Goal: Information Seeking & Learning: Learn about a topic

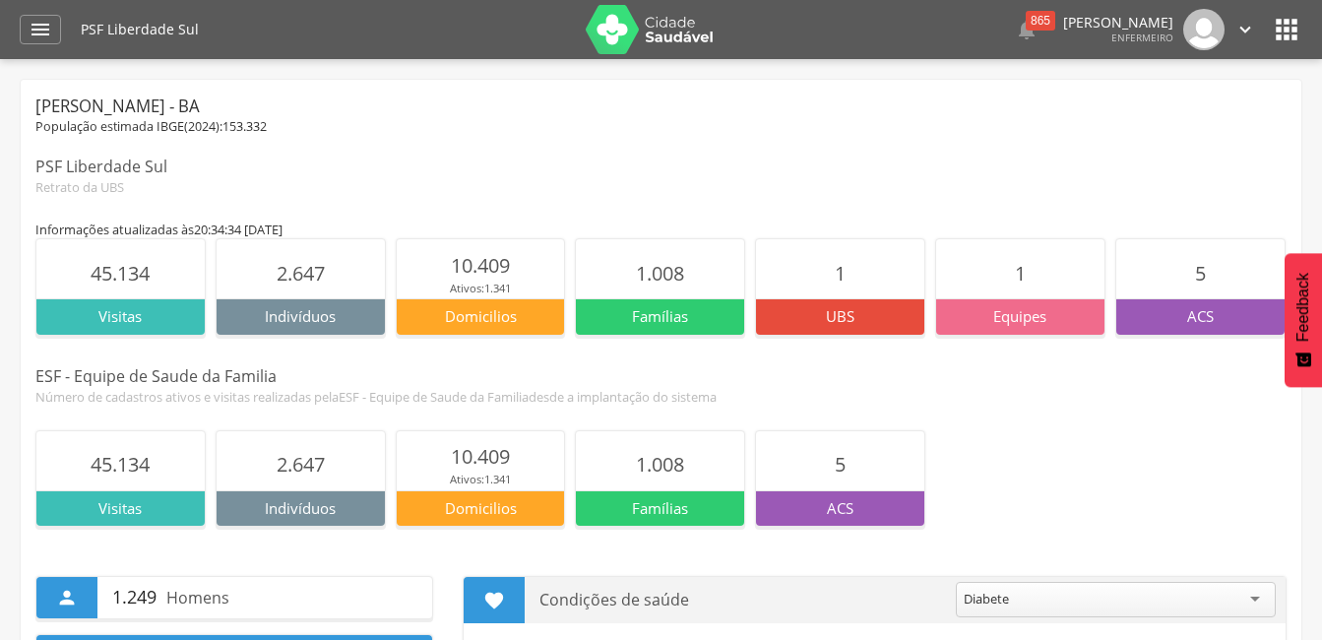
click at [1272, 32] on icon "" at bounding box center [1287, 30] width 32 height 32
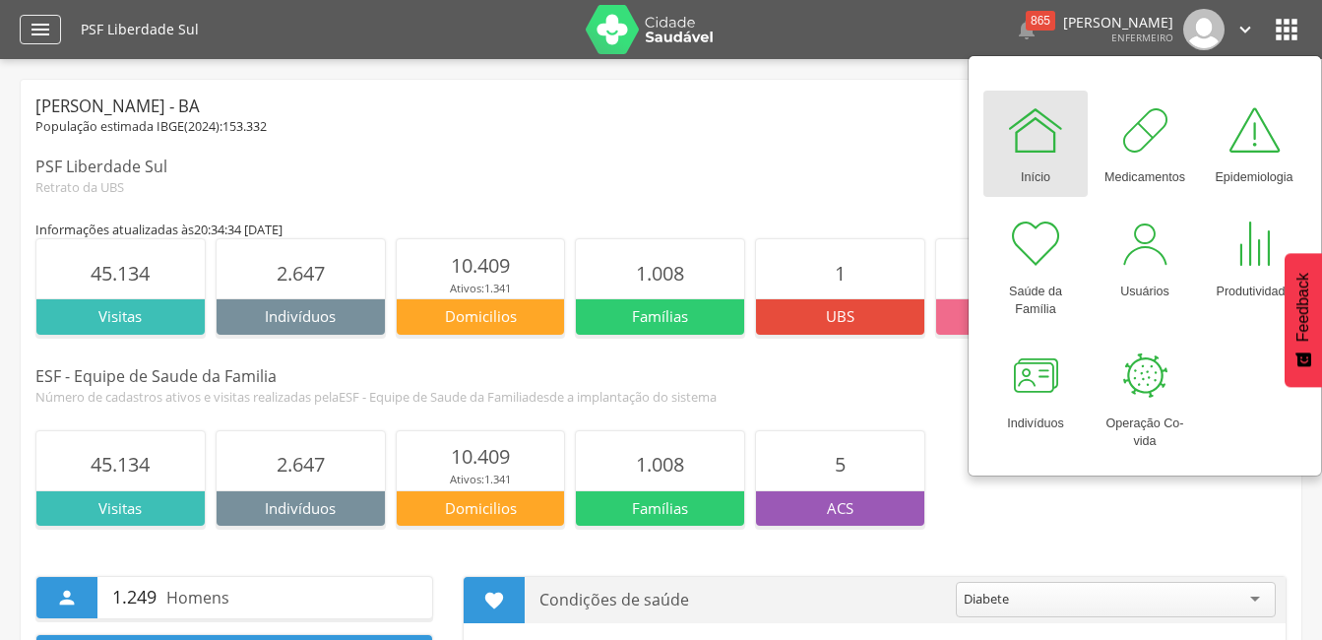
click at [42, 31] on icon "" at bounding box center [41, 30] width 24 height 24
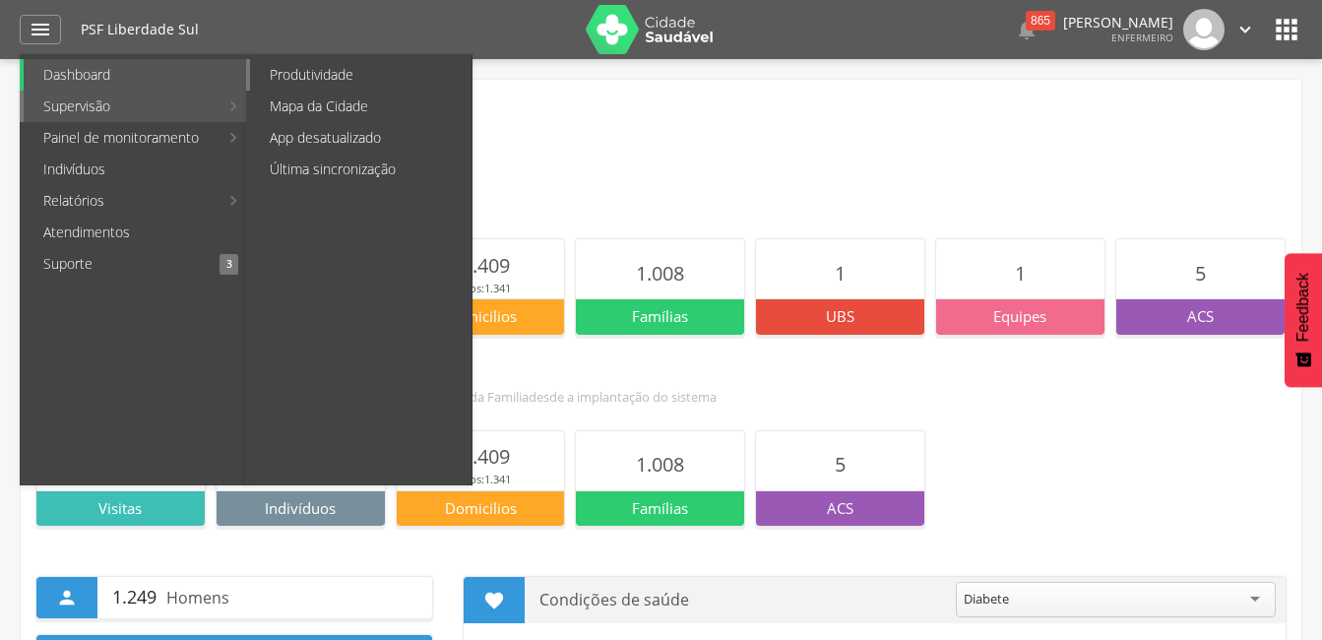
click at [318, 75] on link "Produtividade" at bounding box center [361, 75] width 222 height 32
type input "**********"
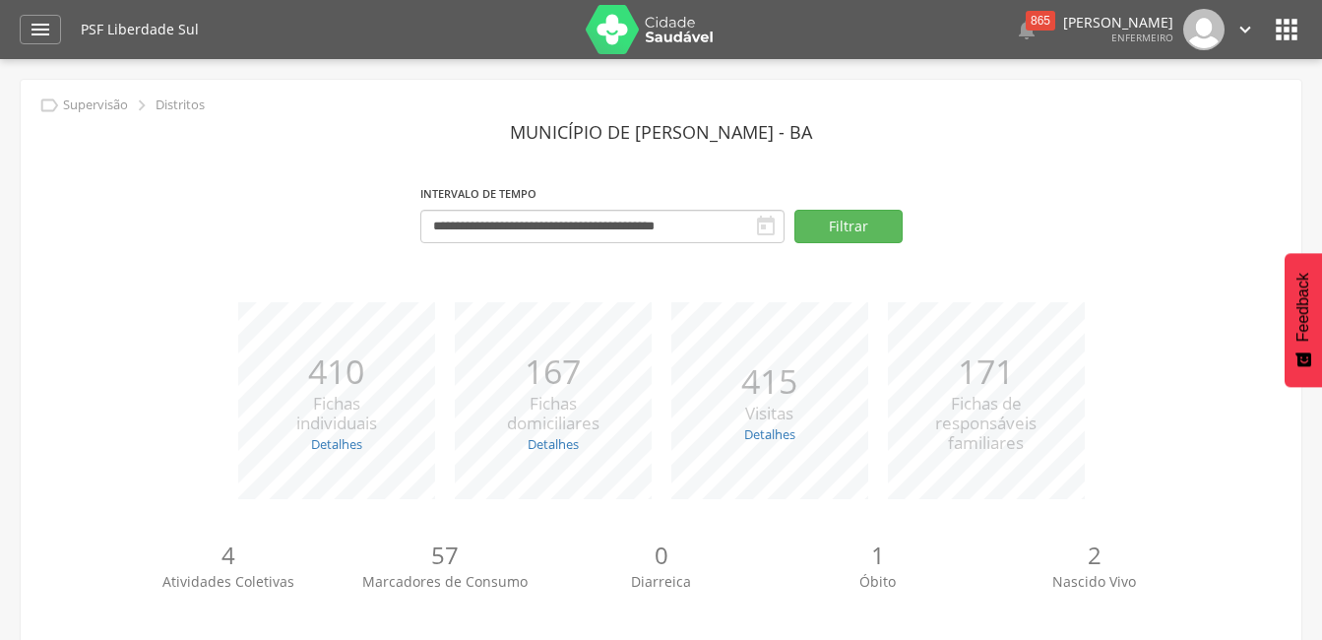
scroll to position [174, 0]
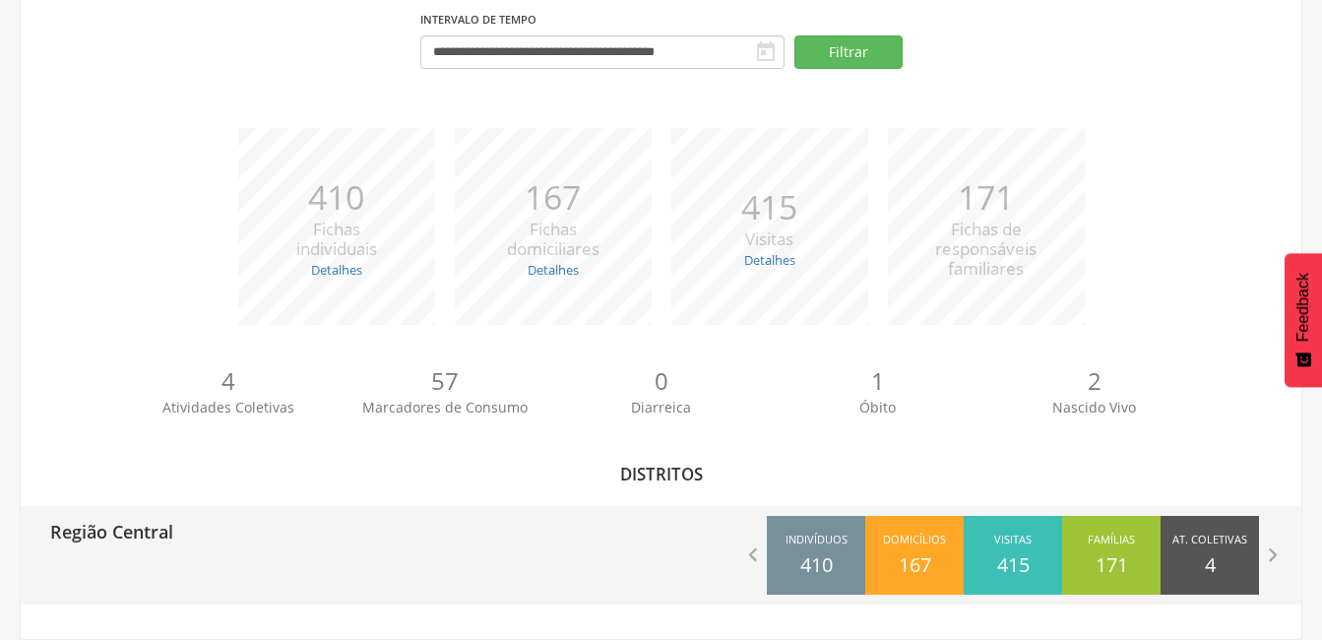
click at [106, 532] on p "Região Central" at bounding box center [111, 525] width 123 height 39
type input "**********"
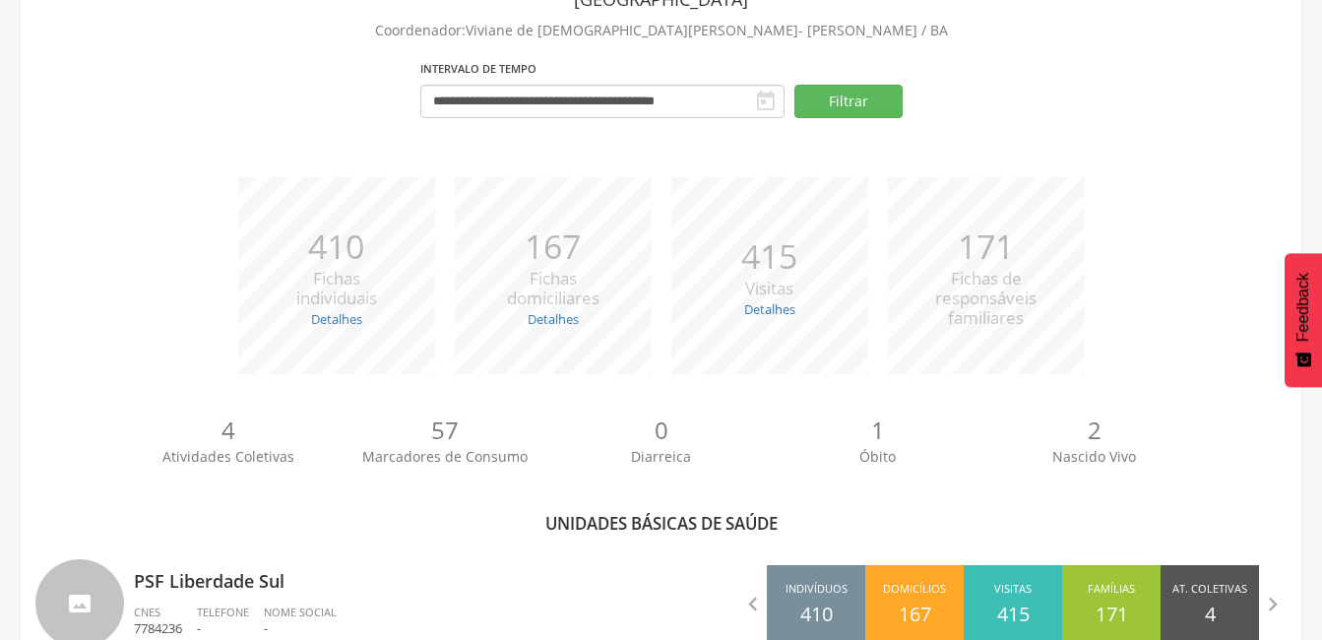
scroll to position [174, 0]
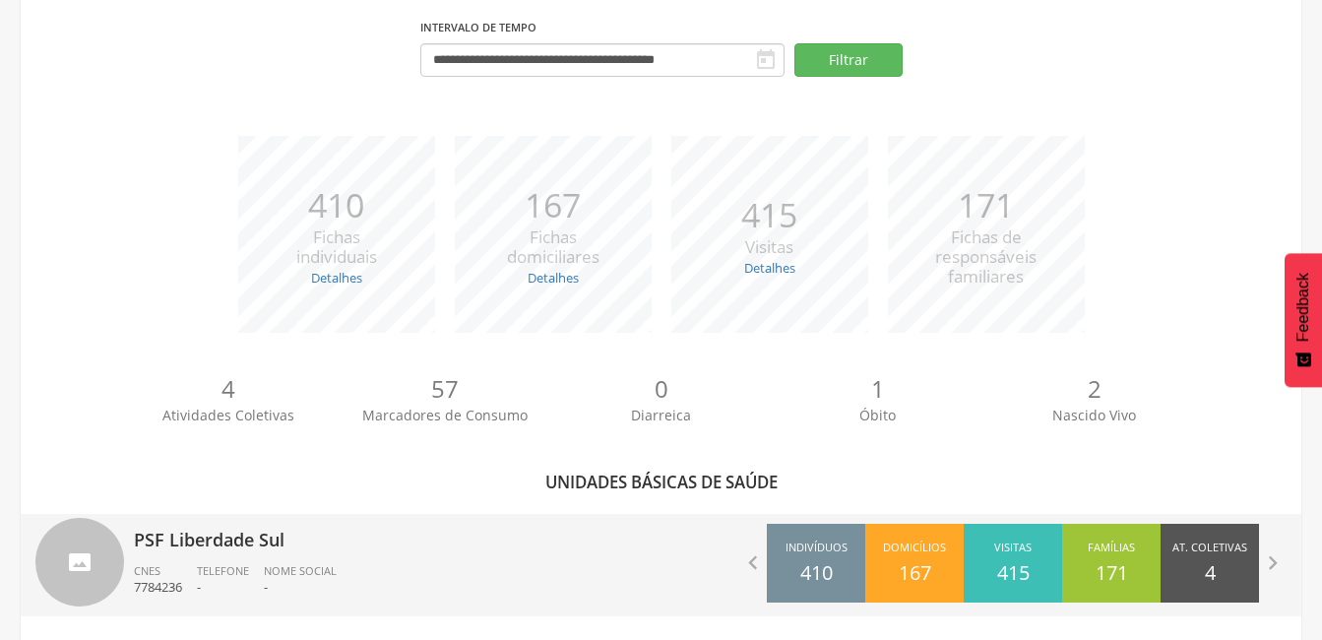
click at [172, 542] on p "PSF Liberdade Sul" at bounding box center [390, 533] width 513 height 39
type input "**********"
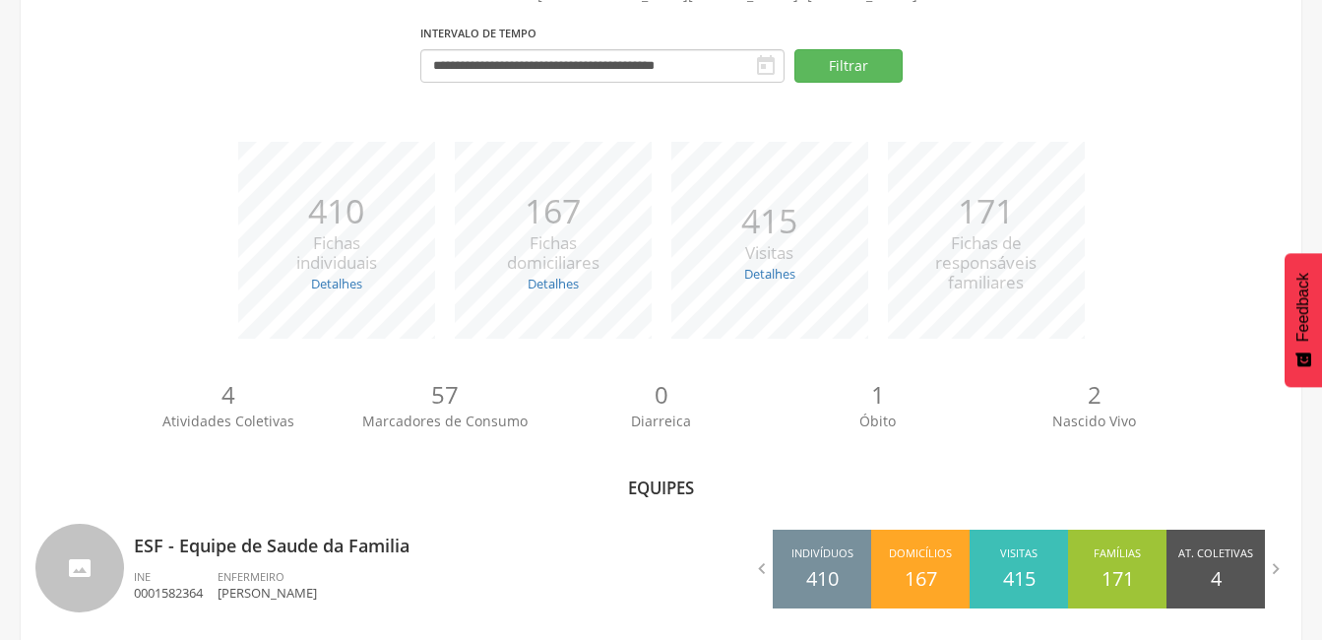
scroll to position [174, 0]
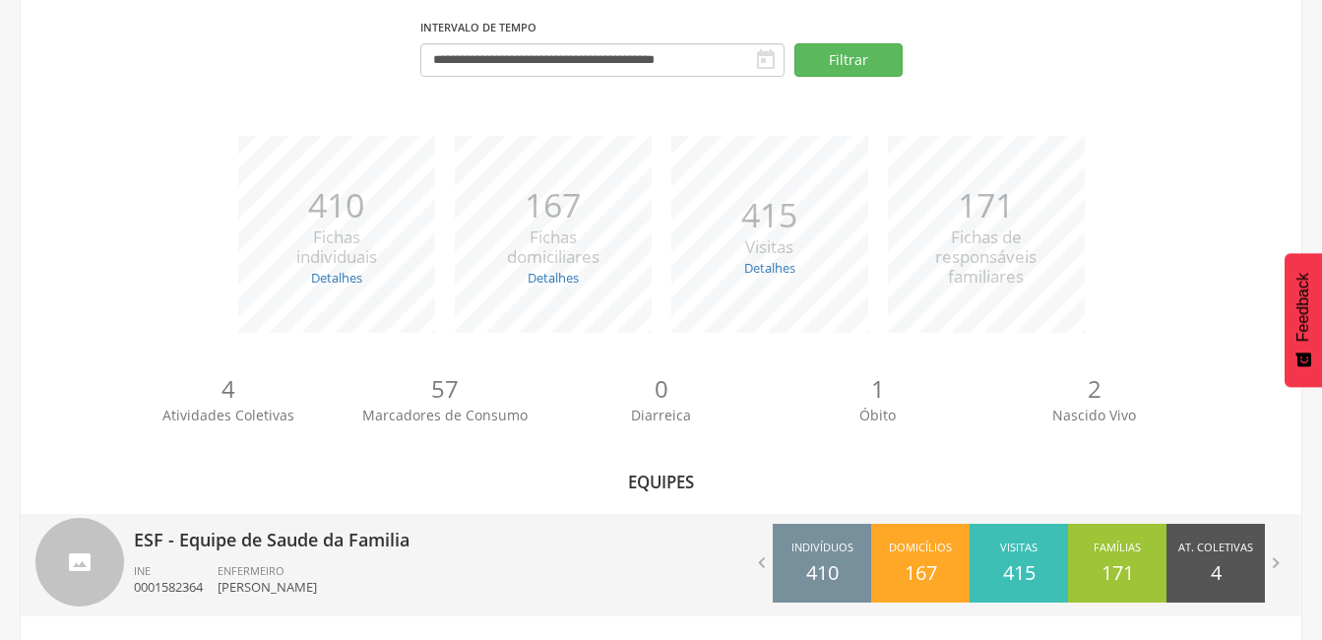
click at [176, 542] on p "ESF - Equipe de Saude da Familia" at bounding box center [390, 533] width 513 height 39
type input "**********"
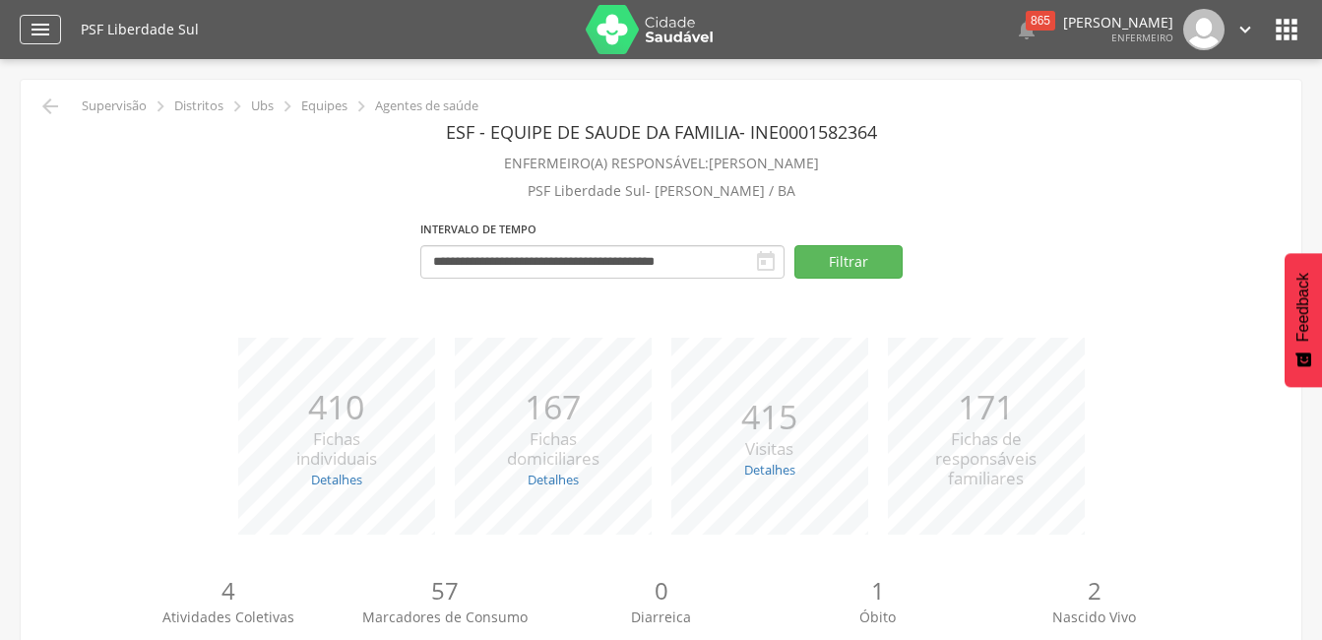
click at [36, 32] on icon "" at bounding box center [41, 30] width 24 height 24
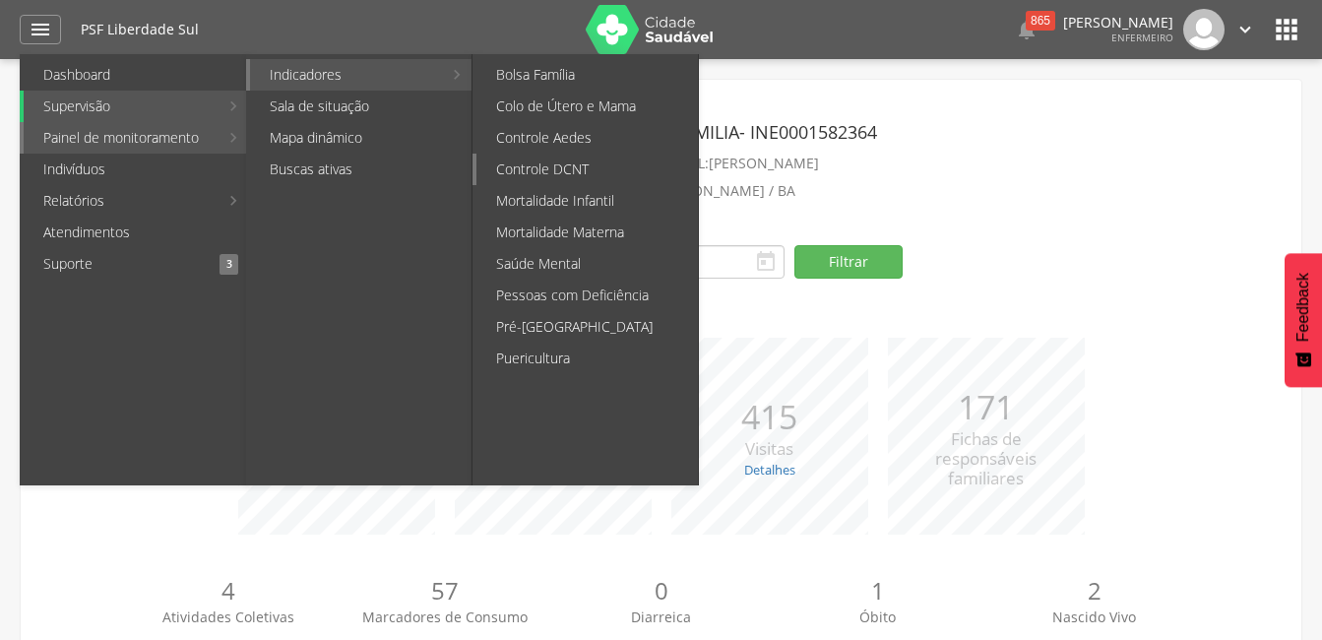
click at [550, 160] on link "Controle DCNT" at bounding box center [588, 170] width 222 height 32
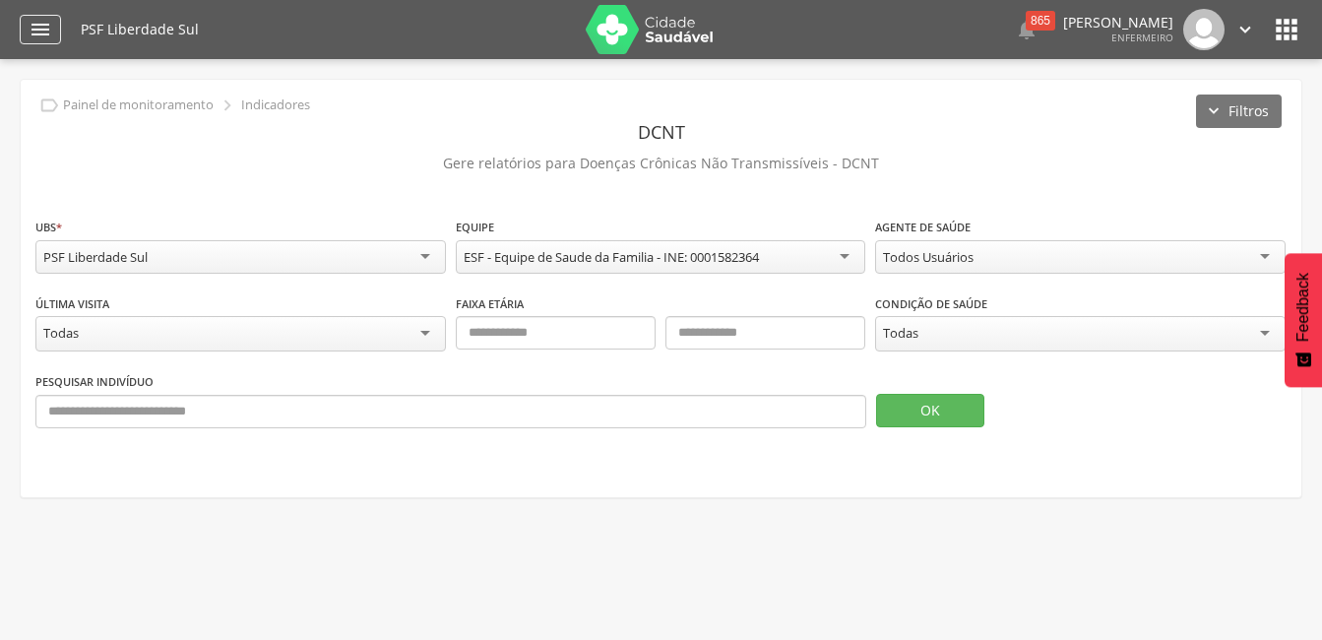
click at [34, 30] on icon "" at bounding box center [41, 30] width 24 height 24
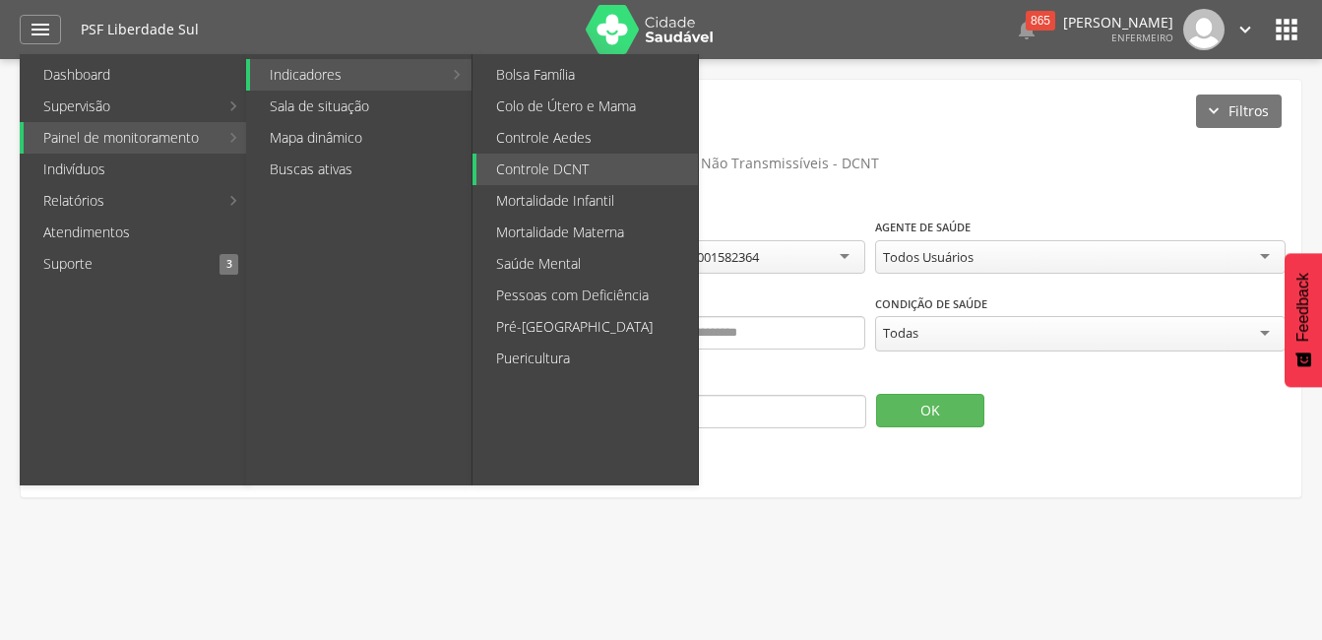
click at [296, 79] on link "Indicadores" at bounding box center [346, 75] width 192 height 32
click at [536, 167] on link "Controle DCNT" at bounding box center [588, 170] width 222 height 32
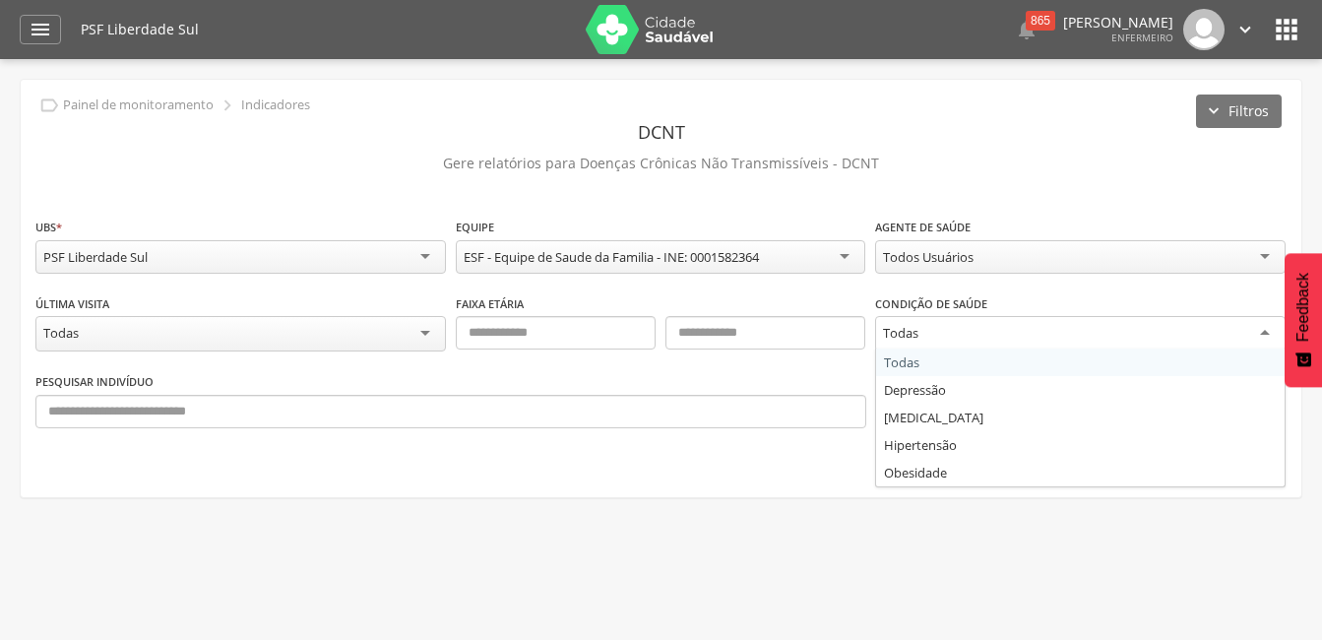
click at [1264, 332] on div "Todas" at bounding box center [1080, 333] width 411 height 35
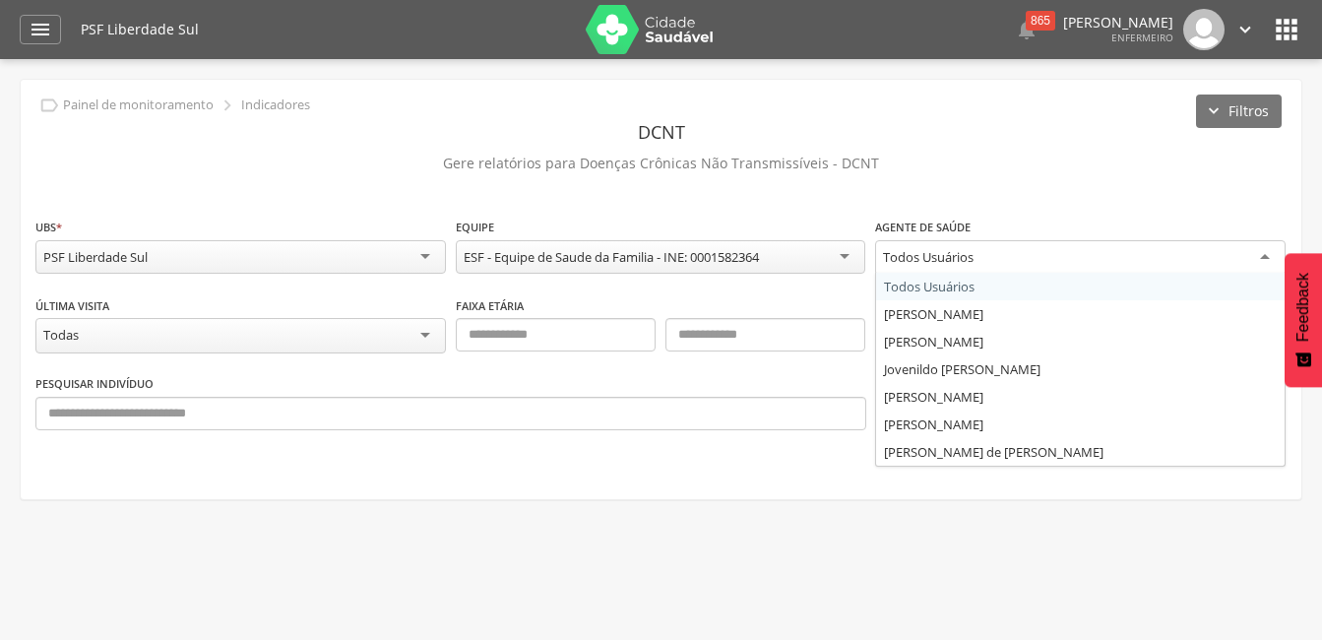
click at [1268, 255] on div "Todos Usuários" at bounding box center [1080, 257] width 411 height 35
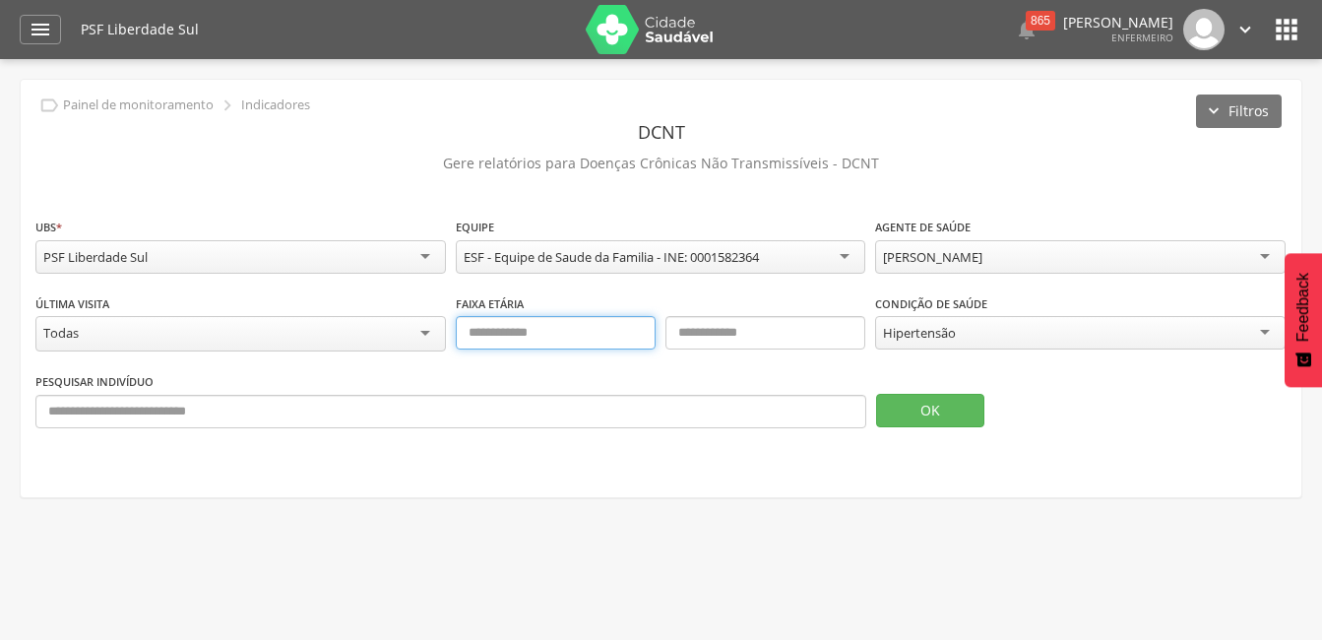
click at [515, 332] on input "text" at bounding box center [556, 332] width 200 height 33
type input "**"
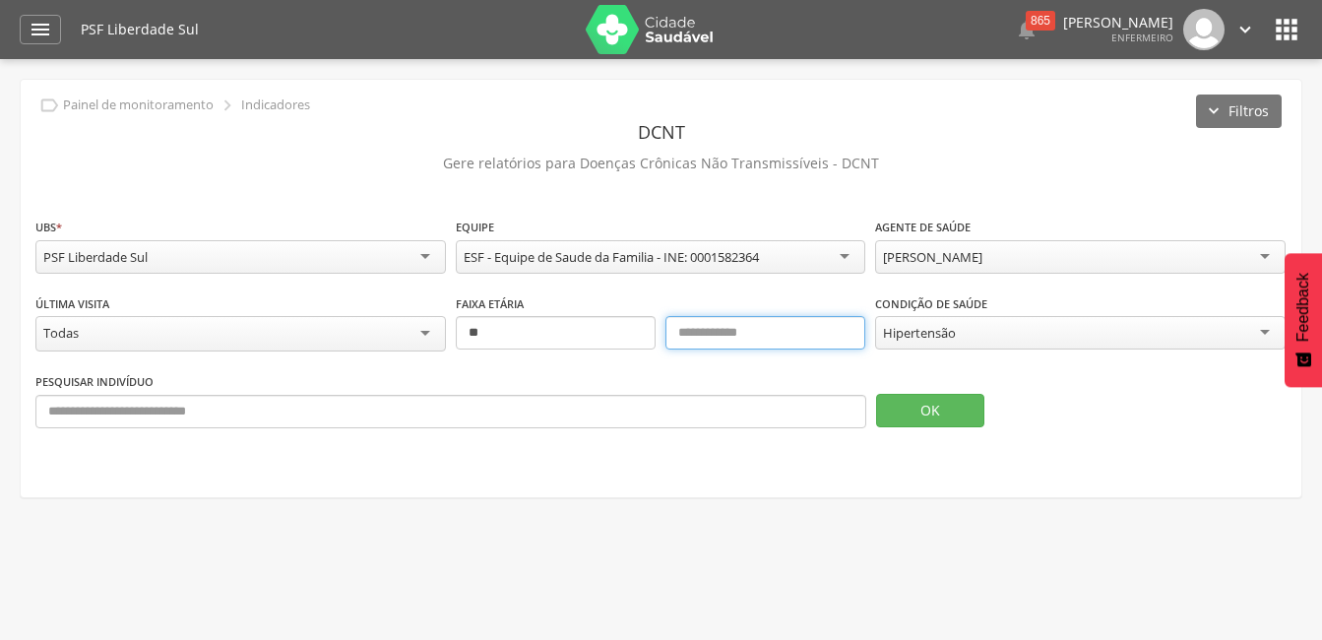
click at [704, 339] on input "text" at bounding box center [766, 332] width 200 height 33
type input "***"
click at [917, 411] on button "OK" at bounding box center [930, 410] width 108 height 33
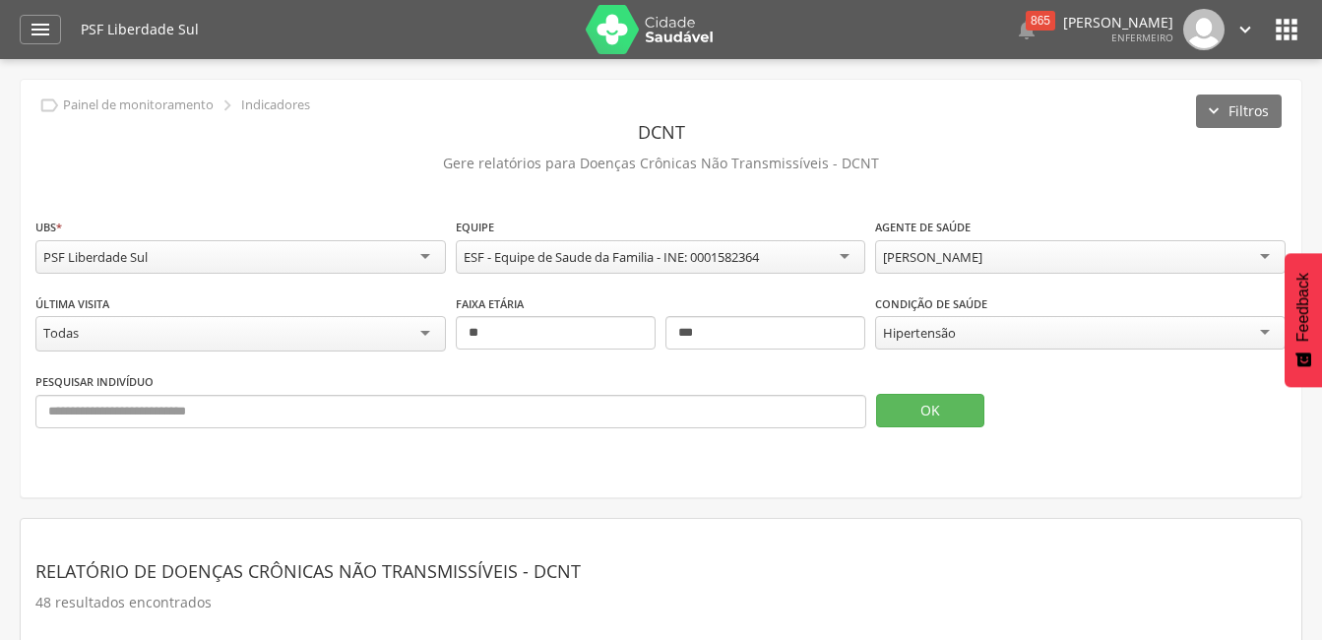
drag, startPoint x: 1211, startPoint y: 545, endPoint x: 32, endPoint y: 191, distance: 1231.7
copy div "**********"
click at [757, 459] on div "**********" at bounding box center [661, 288] width 1281 height 417
click at [559, 484] on div "**********" at bounding box center [661, 288] width 1281 height 417
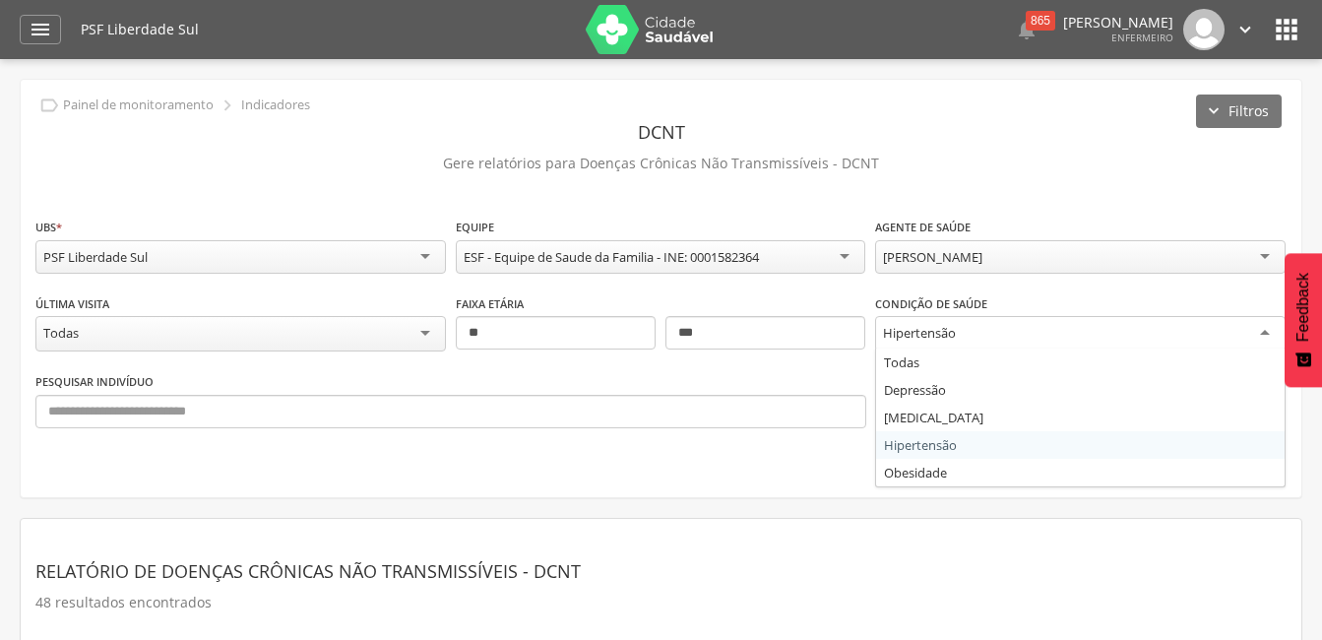
click at [1262, 327] on div "Hipertensão" at bounding box center [1080, 333] width 411 height 35
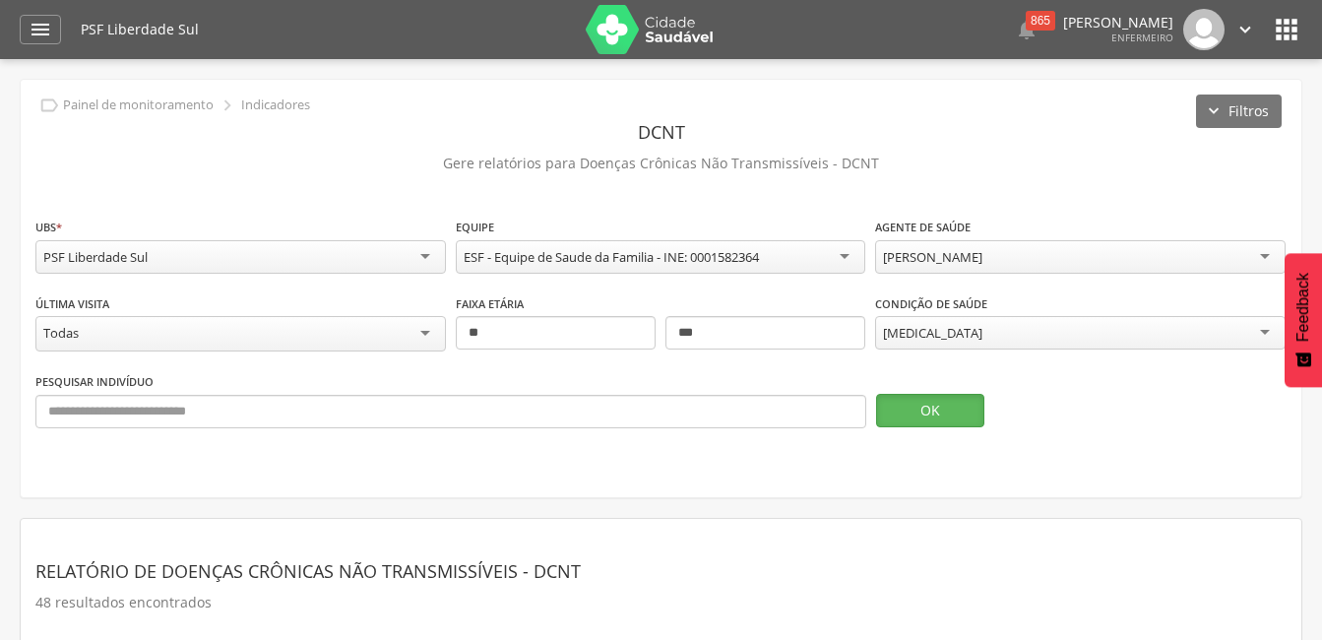
click at [936, 416] on button "OK" at bounding box center [930, 410] width 108 height 33
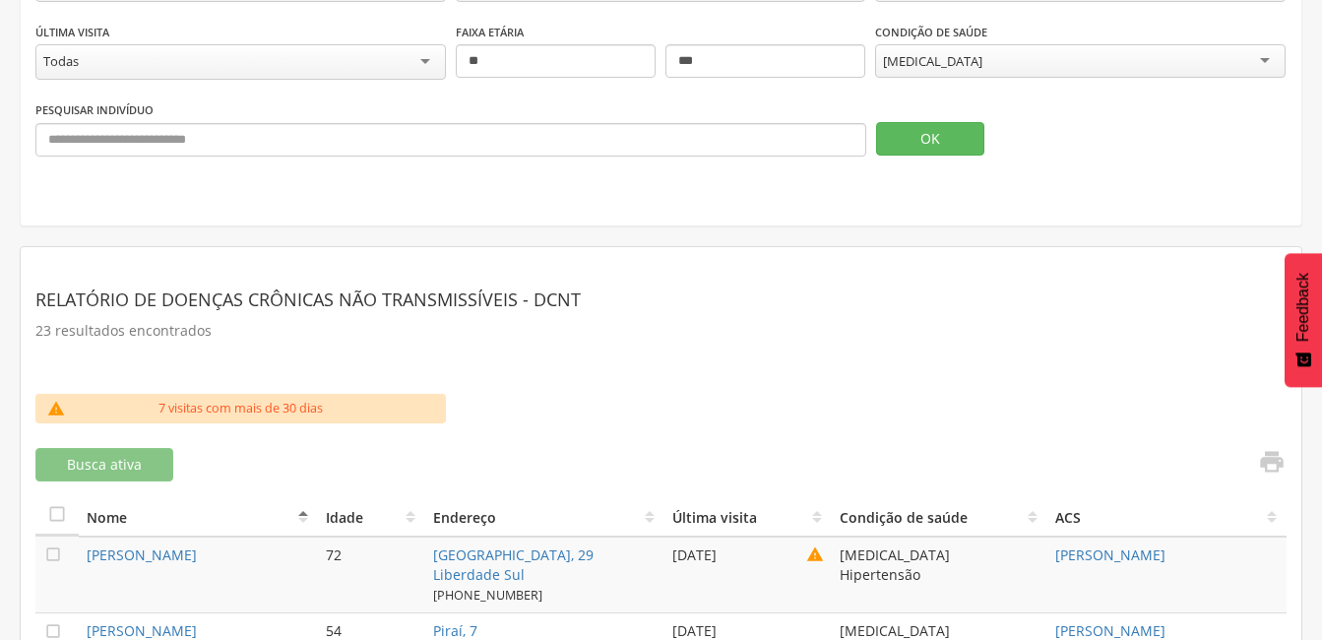
scroll to position [173, 0]
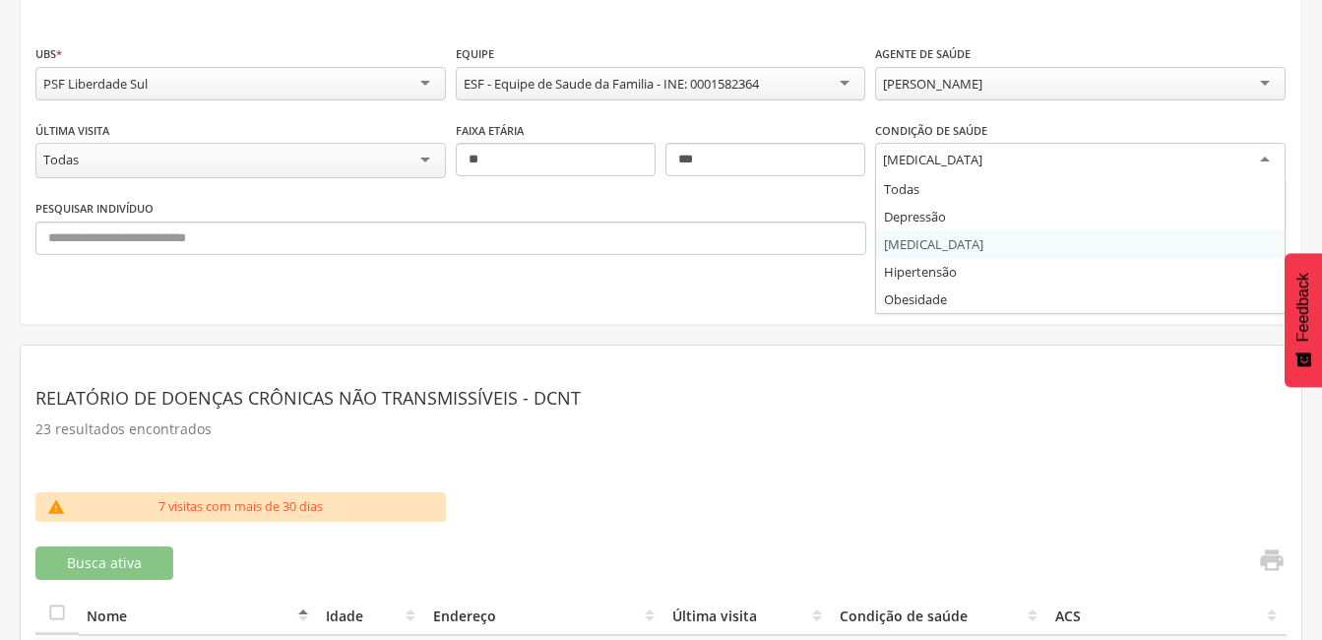
click at [1266, 160] on div "[MEDICAL_DATA]" at bounding box center [1080, 160] width 411 height 35
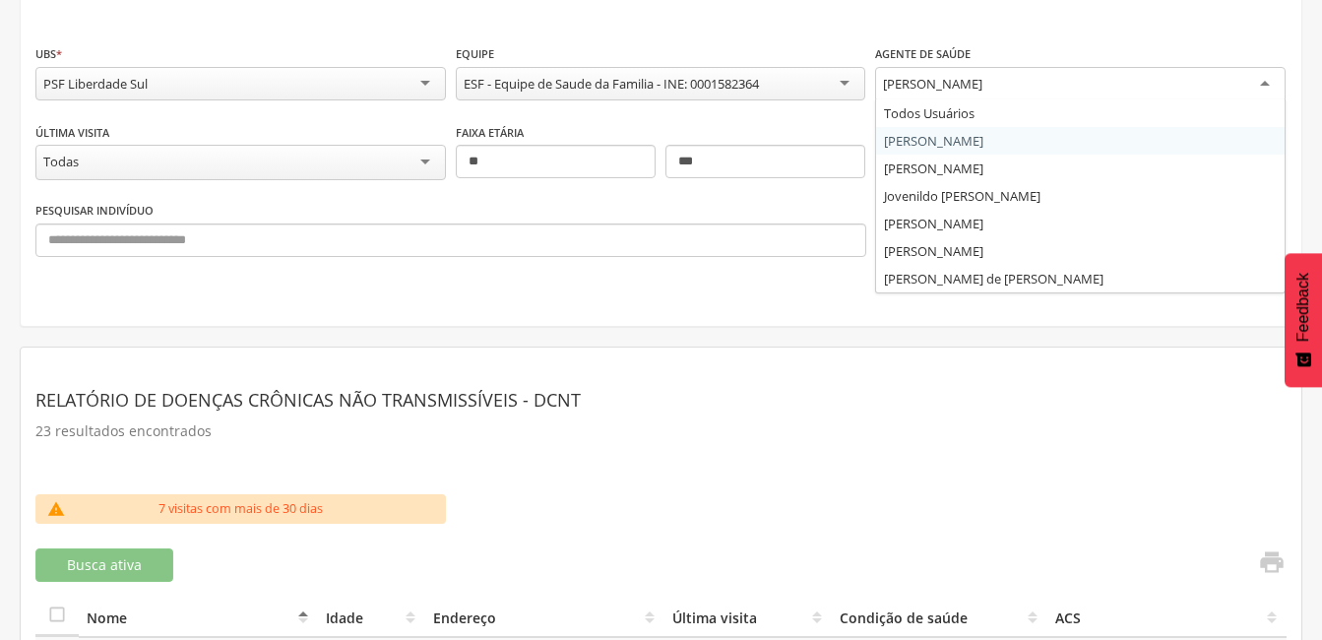
click at [1264, 81] on div "[PERSON_NAME]" at bounding box center [1080, 84] width 411 height 35
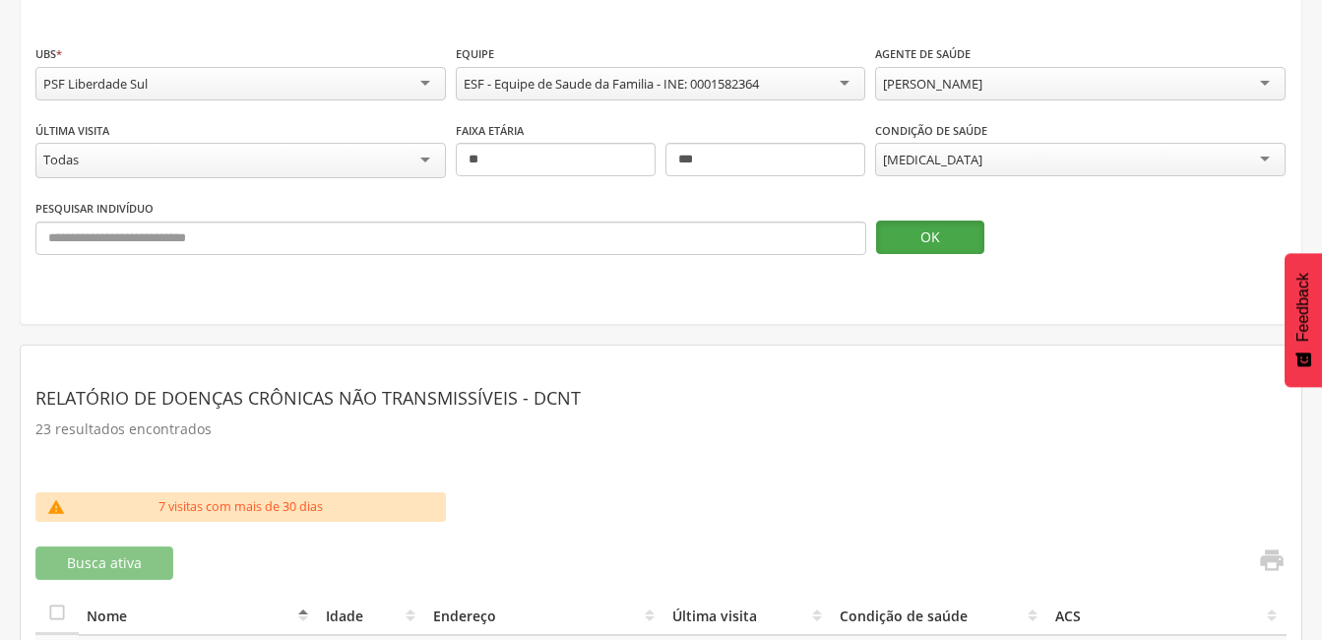
click at [933, 240] on button "OK" at bounding box center [930, 237] width 108 height 33
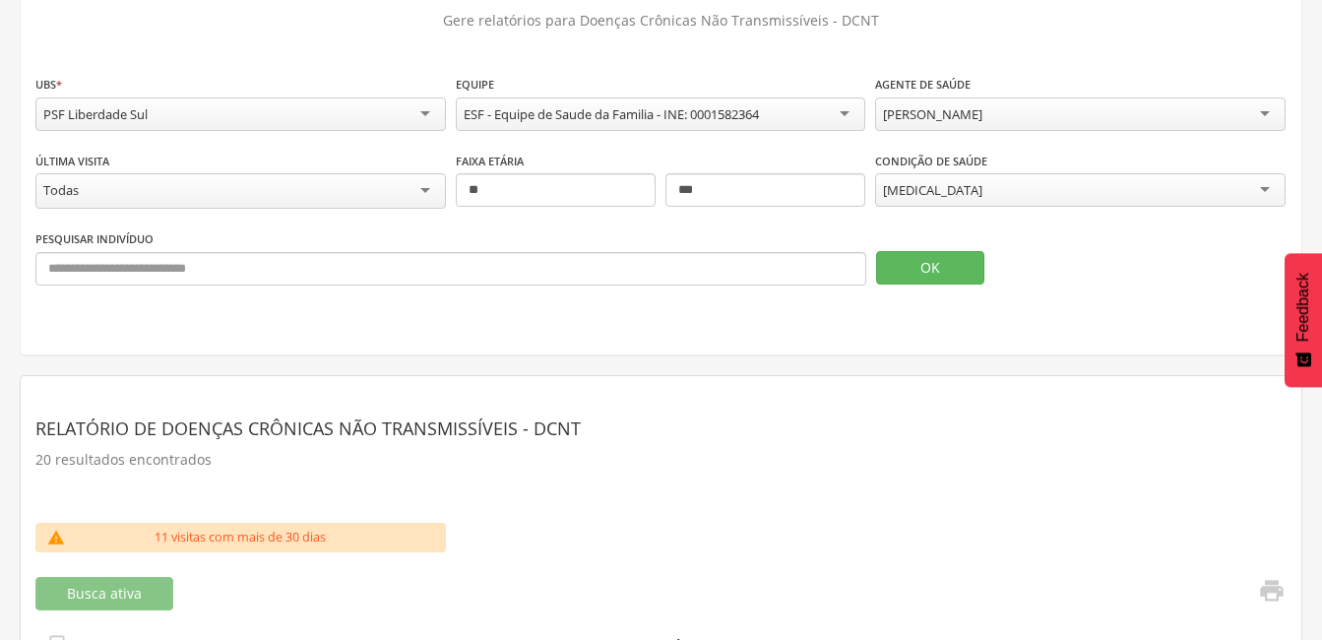
scroll to position [44, 0]
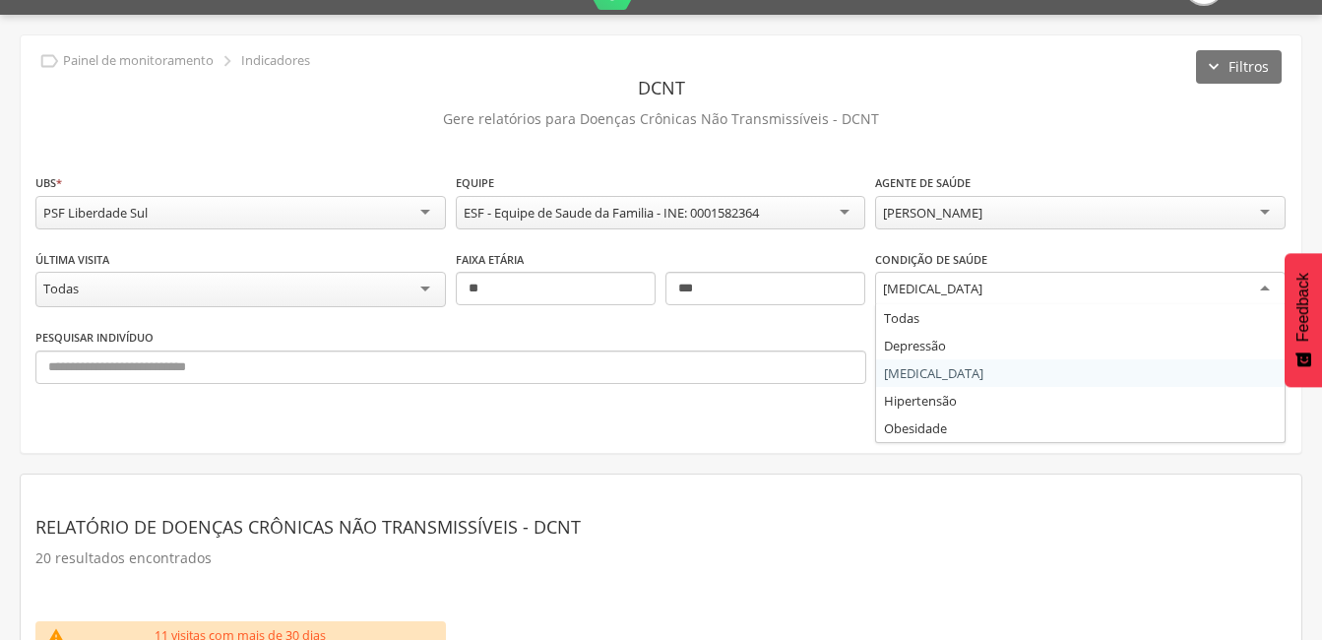
click at [1270, 286] on div "[MEDICAL_DATA]" at bounding box center [1080, 289] width 411 height 35
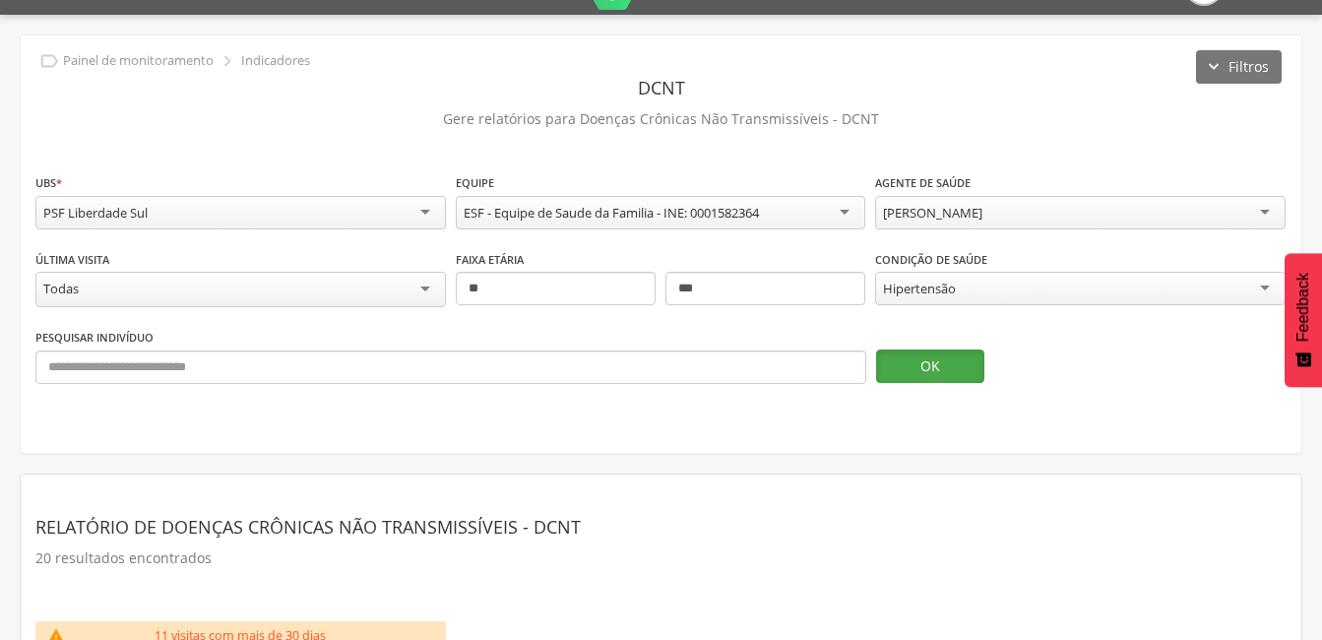
click at [921, 363] on button "OK" at bounding box center [930, 366] width 108 height 33
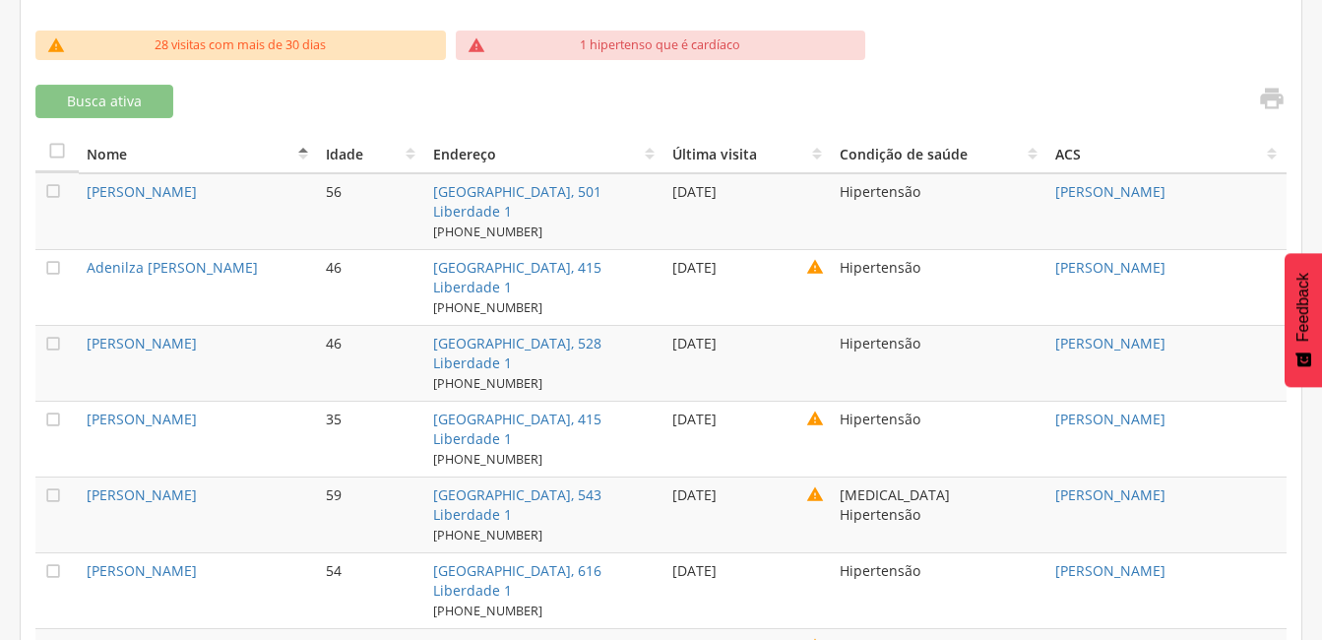
scroll to position [143, 0]
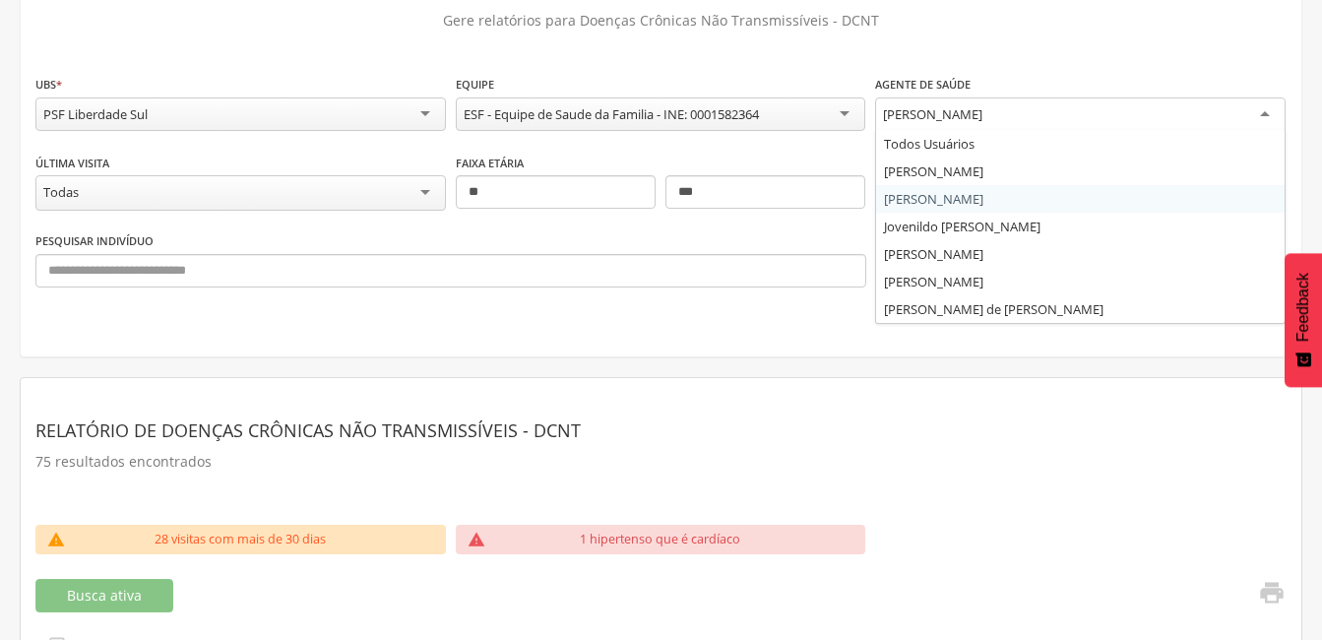
click at [1264, 116] on div "[PERSON_NAME]" at bounding box center [1080, 114] width 411 height 35
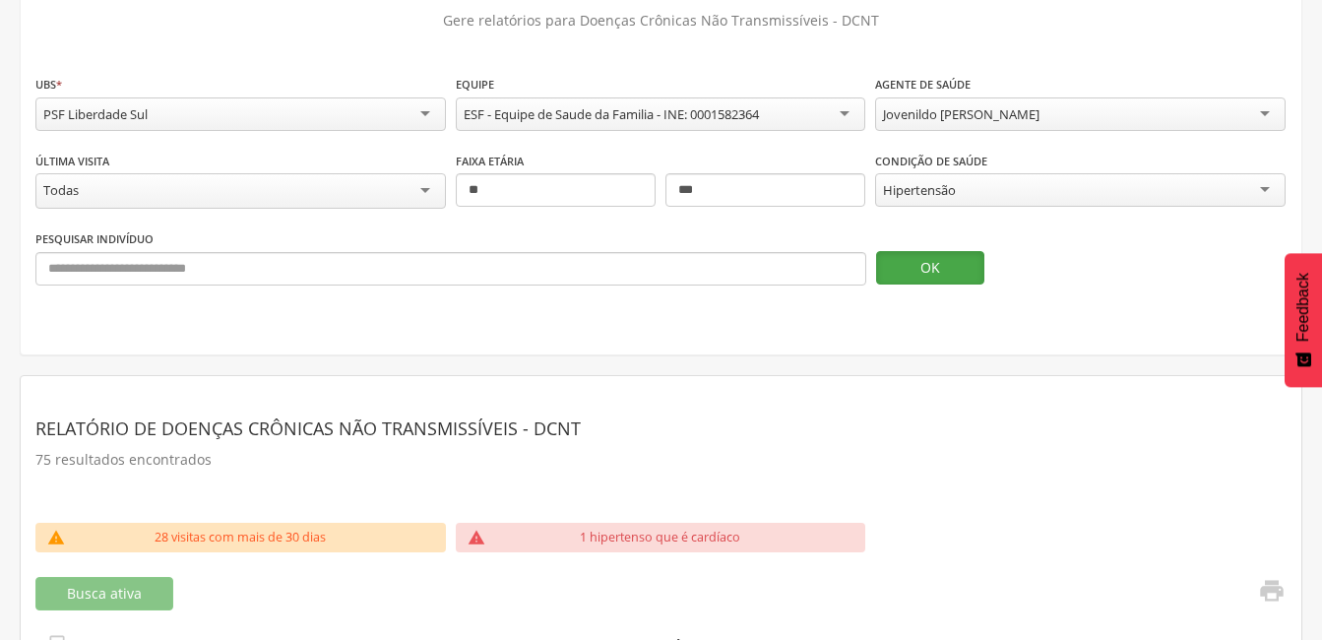
click at [918, 267] on button "OK" at bounding box center [930, 267] width 108 height 33
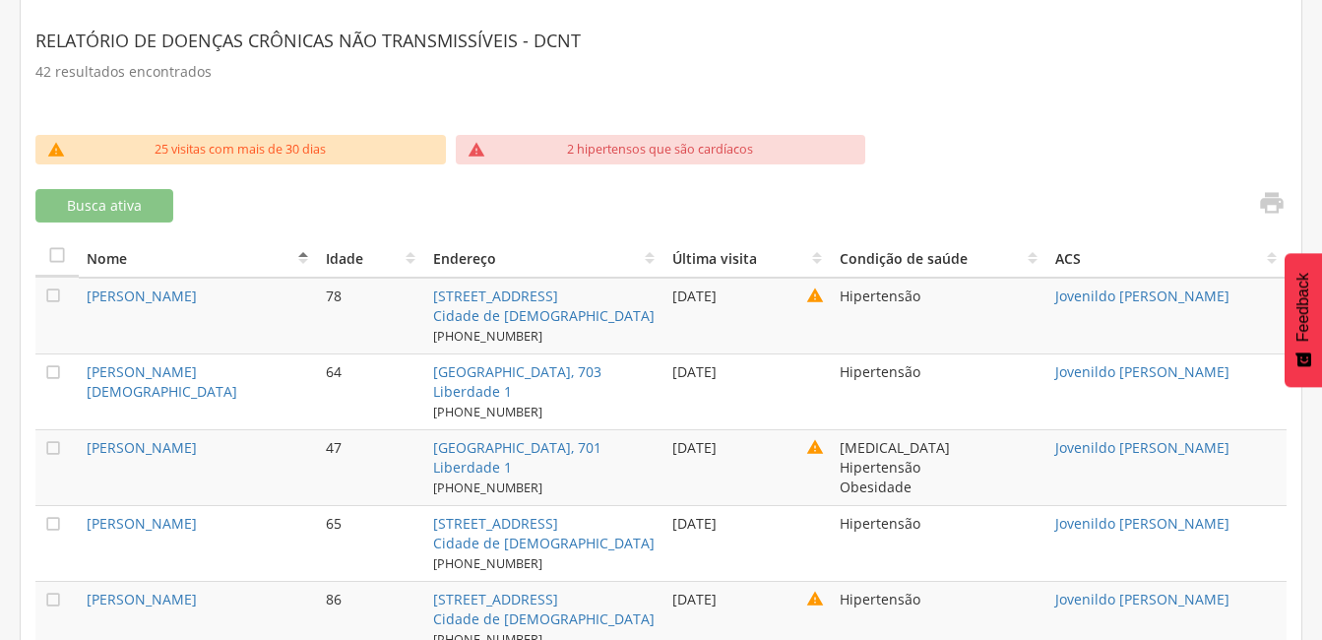
scroll to position [38, 0]
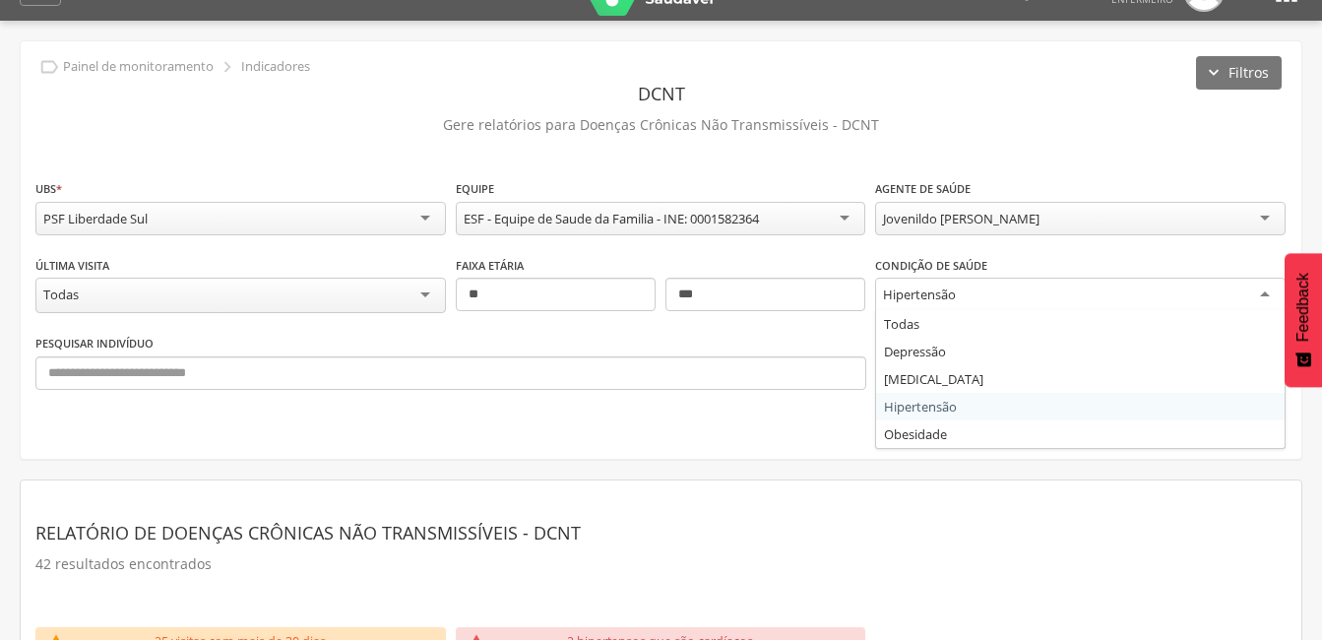
click at [1262, 291] on div "Hipertensão" at bounding box center [1080, 295] width 411 height 35
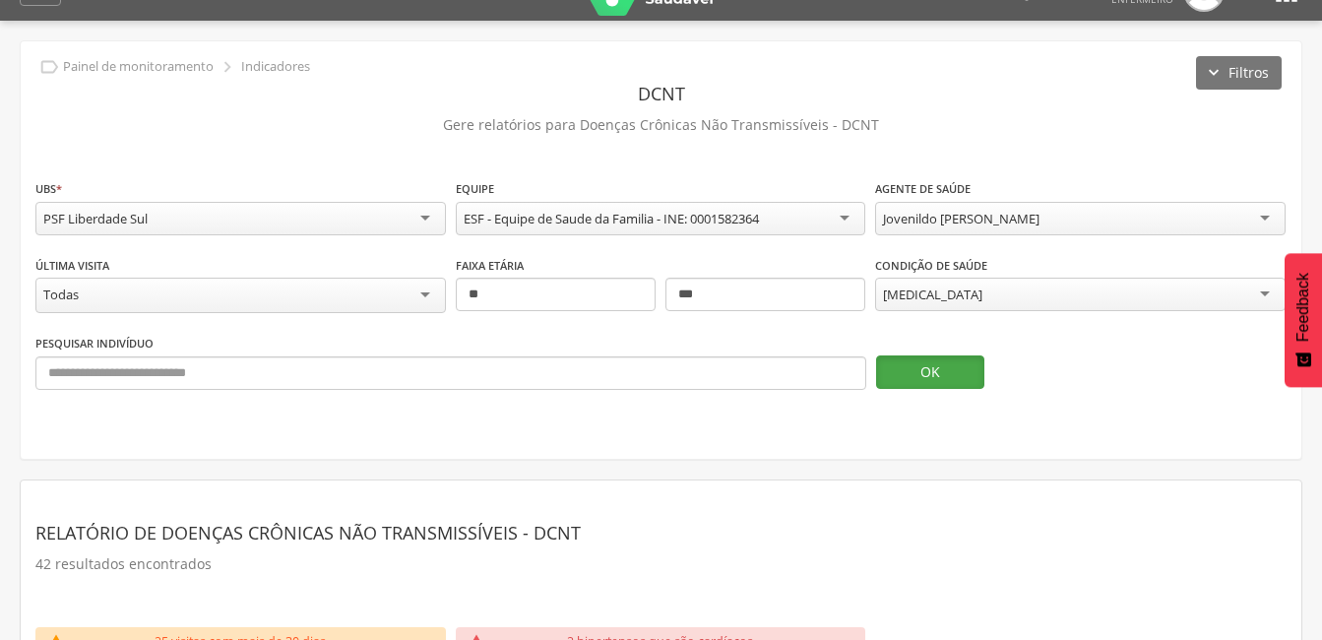
click at [913, 367] on button "OK" at bounding box center [930, 371] width 108 height 33
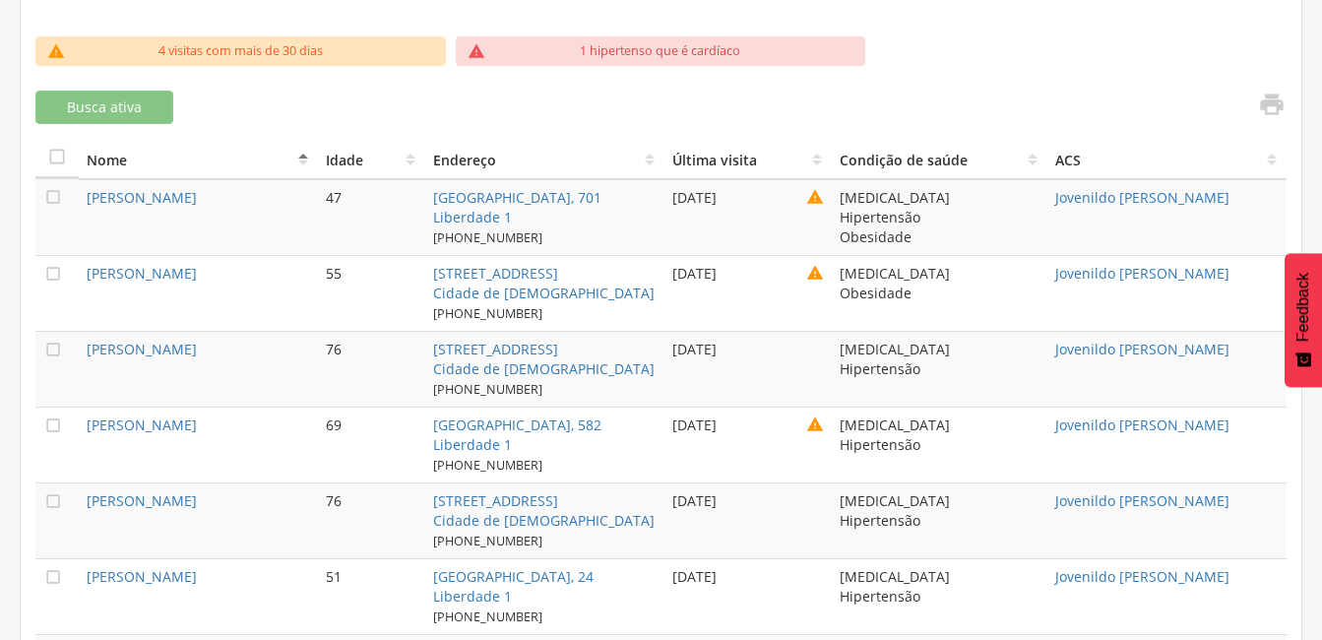
scroll to position [235, 0]
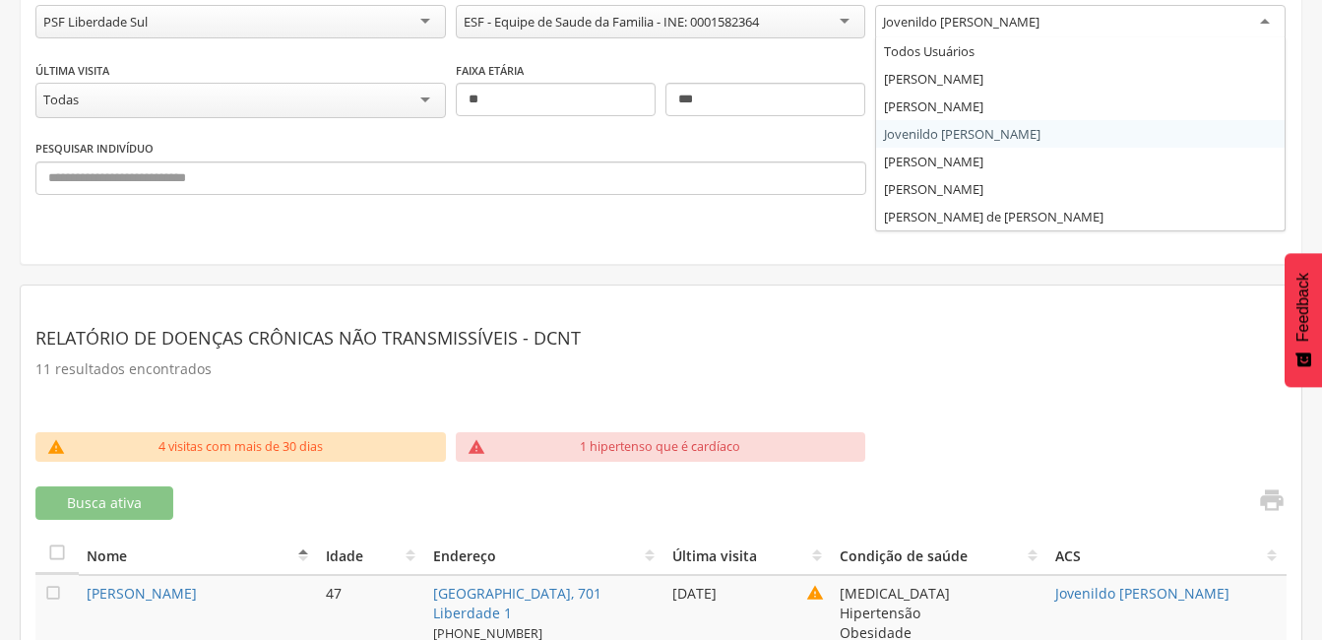
click at [1266, 24] on div "Jovenildo [PERSON_NAME]" at bounding box center [1080, 22] width 411 height 35
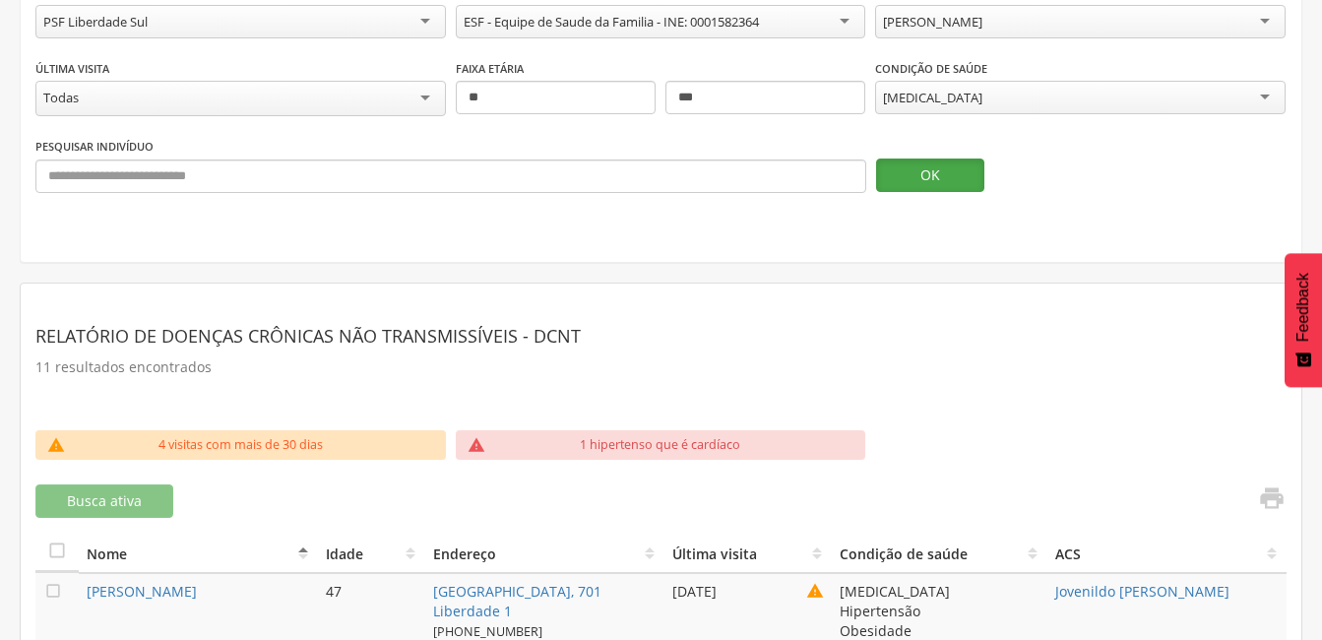
click at [918, 167] on button "OK" at bounding box center [930, 175] width 108 height 33
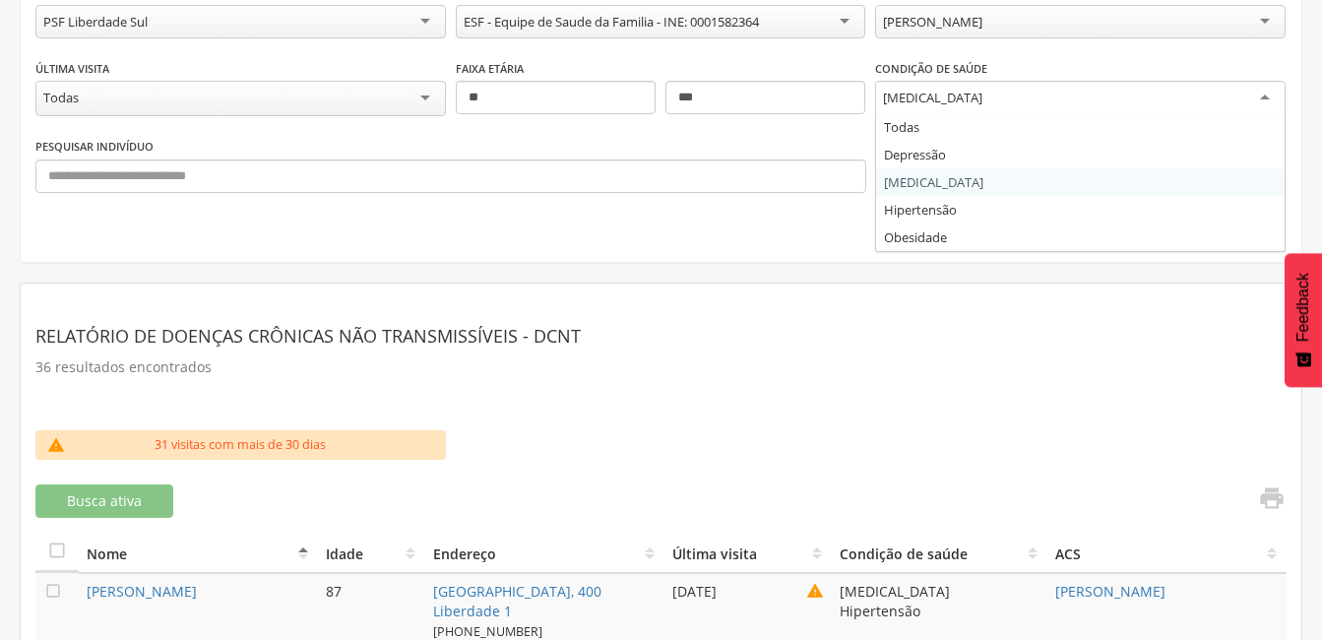
click at [1262, 97] on div "[MEDICAL_DATA]" at bounding box center [1080, 98] width 411 height 35
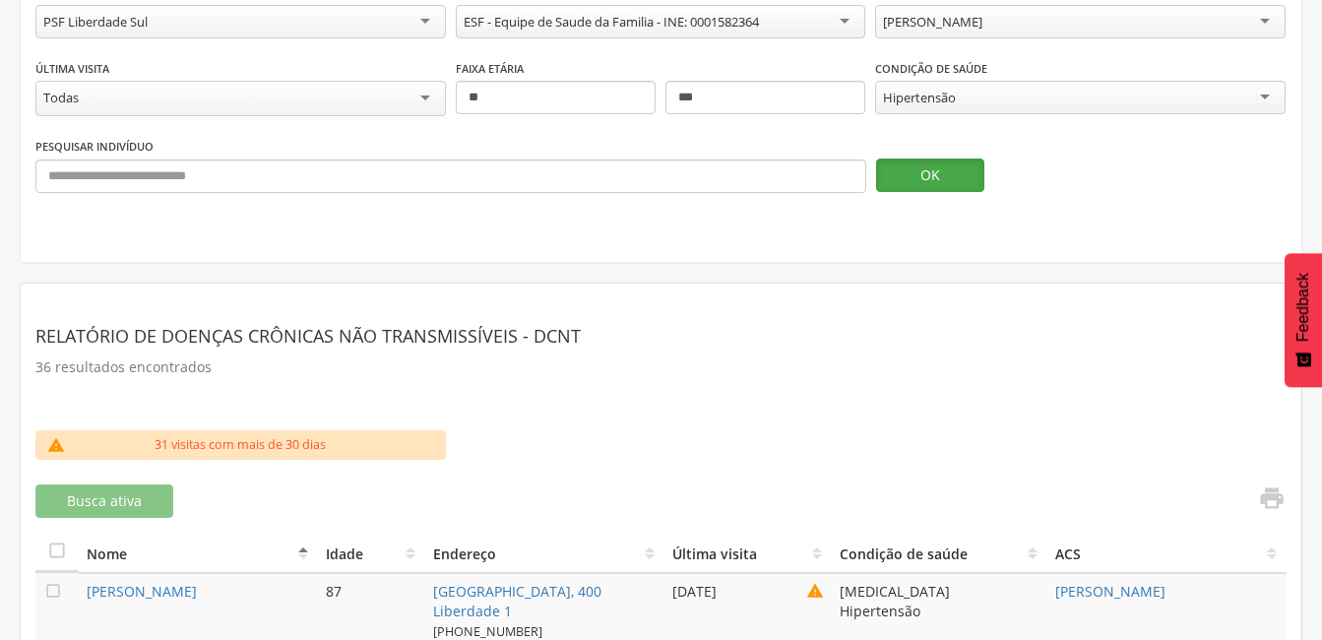
click at [920, 166] on button "OK" at bounding box center [930, 175] width 108 height 33
click at [1263, 94] on div "Hipertensão" at bounding box center [1080, 97] width 411 height 33
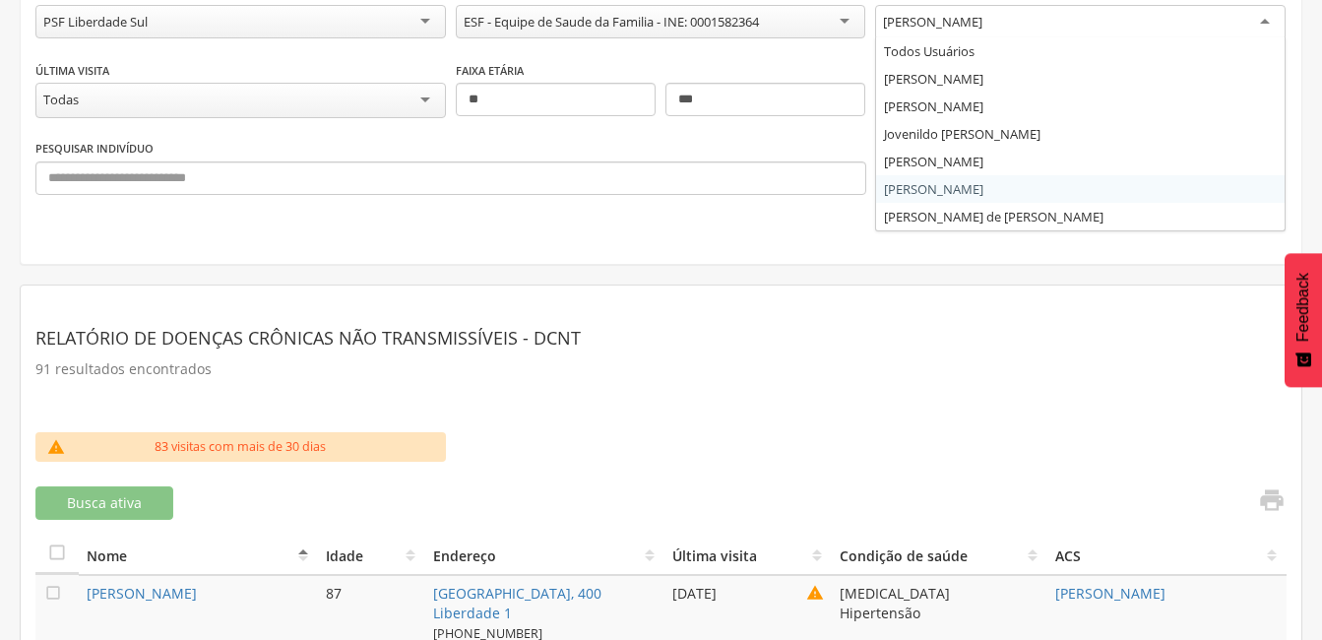
click at [1269, 18] on div "[PERSON_NAME]" at bounding box center [1080, 22] width 411 height 35
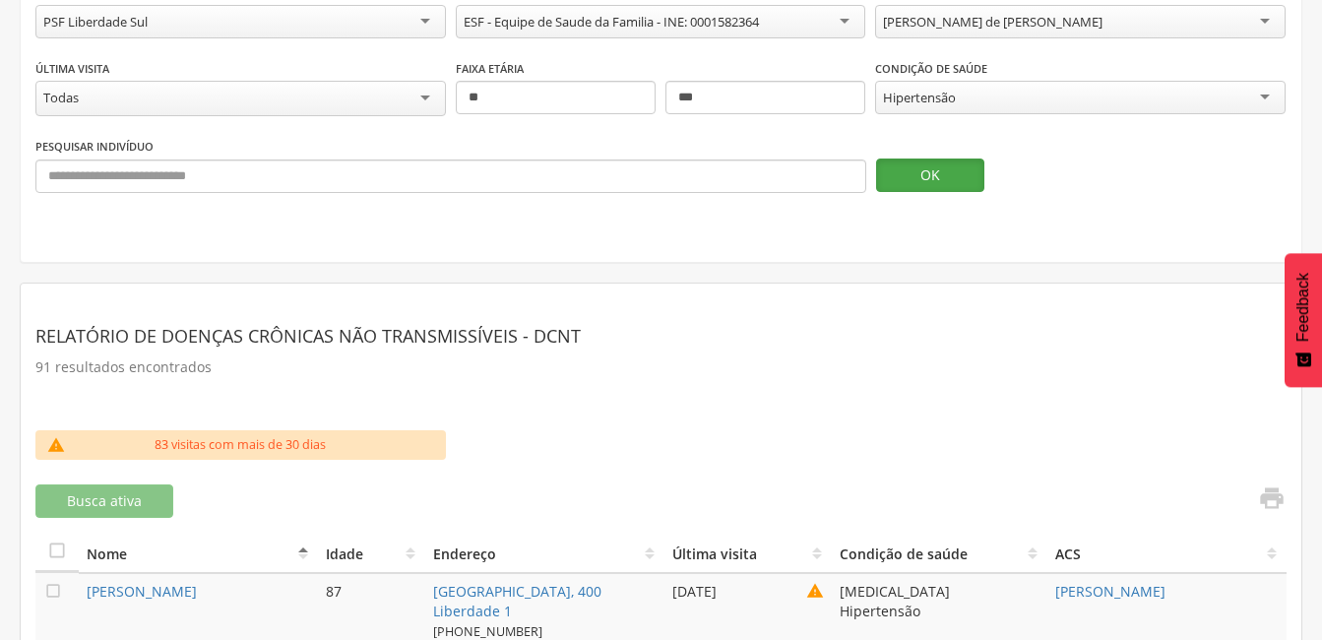
click at [930, 171] on button "OK" at bounding box center [930, 175] width 108 height 33
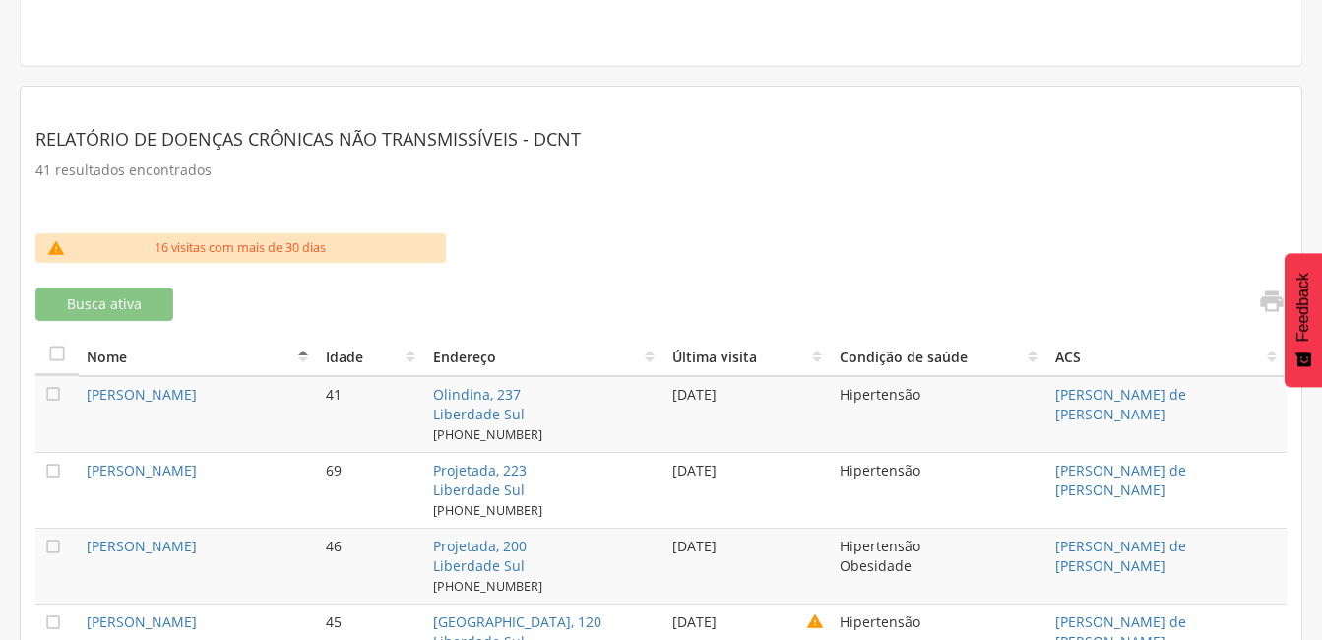
scroll to position [137, 0]
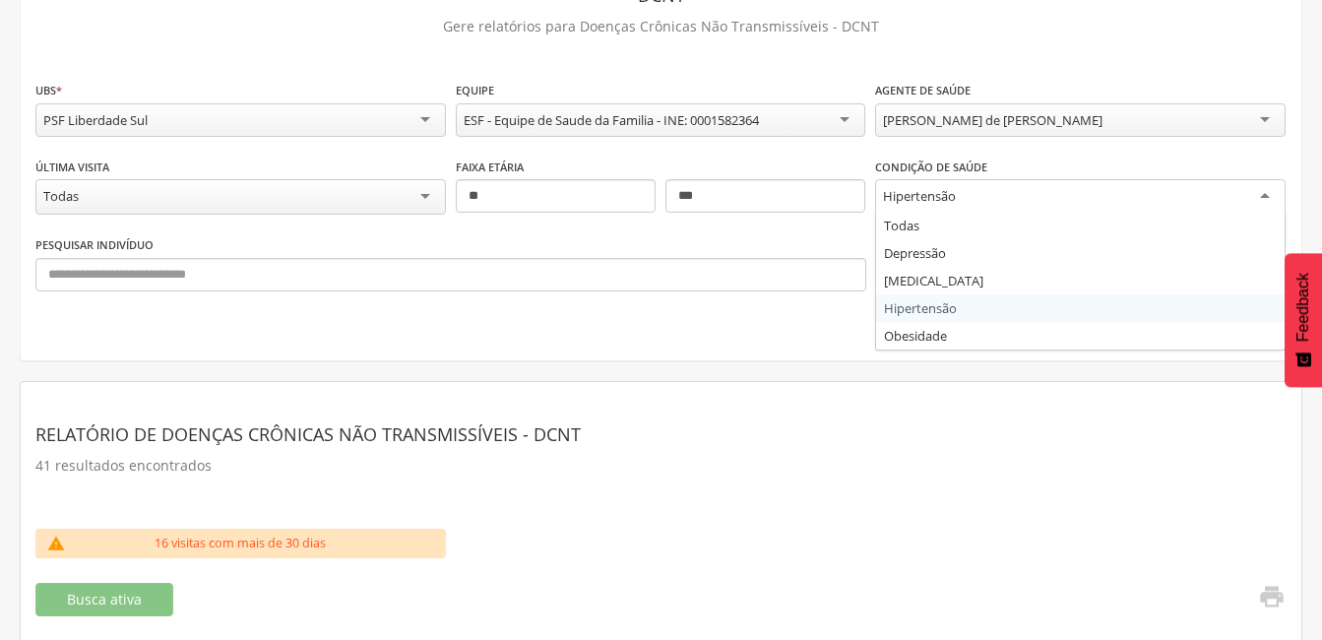
click at [1265, 191] on div "Hipertensão" at bounding box center [1080, 196] width 411 height 35
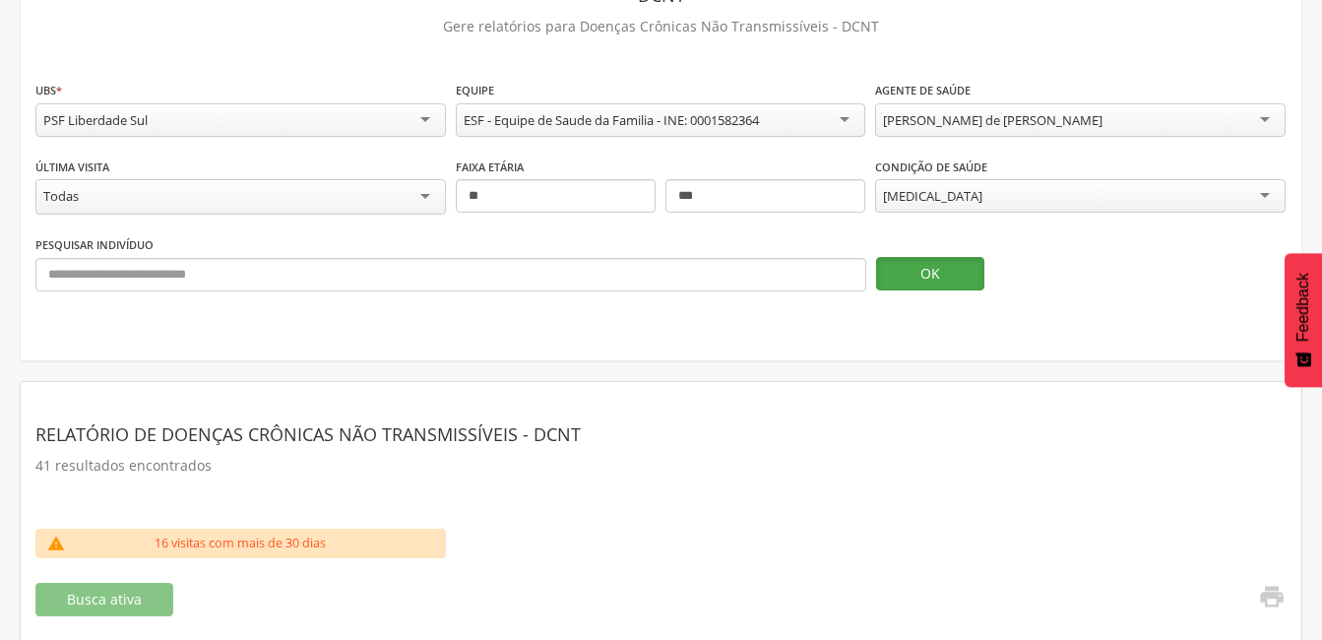
click at [940, 271] on button "OK" at bounding box center [930, 273] width 108 height 33
